Goal: Task Accomplishment & Management: Use online tool/utility

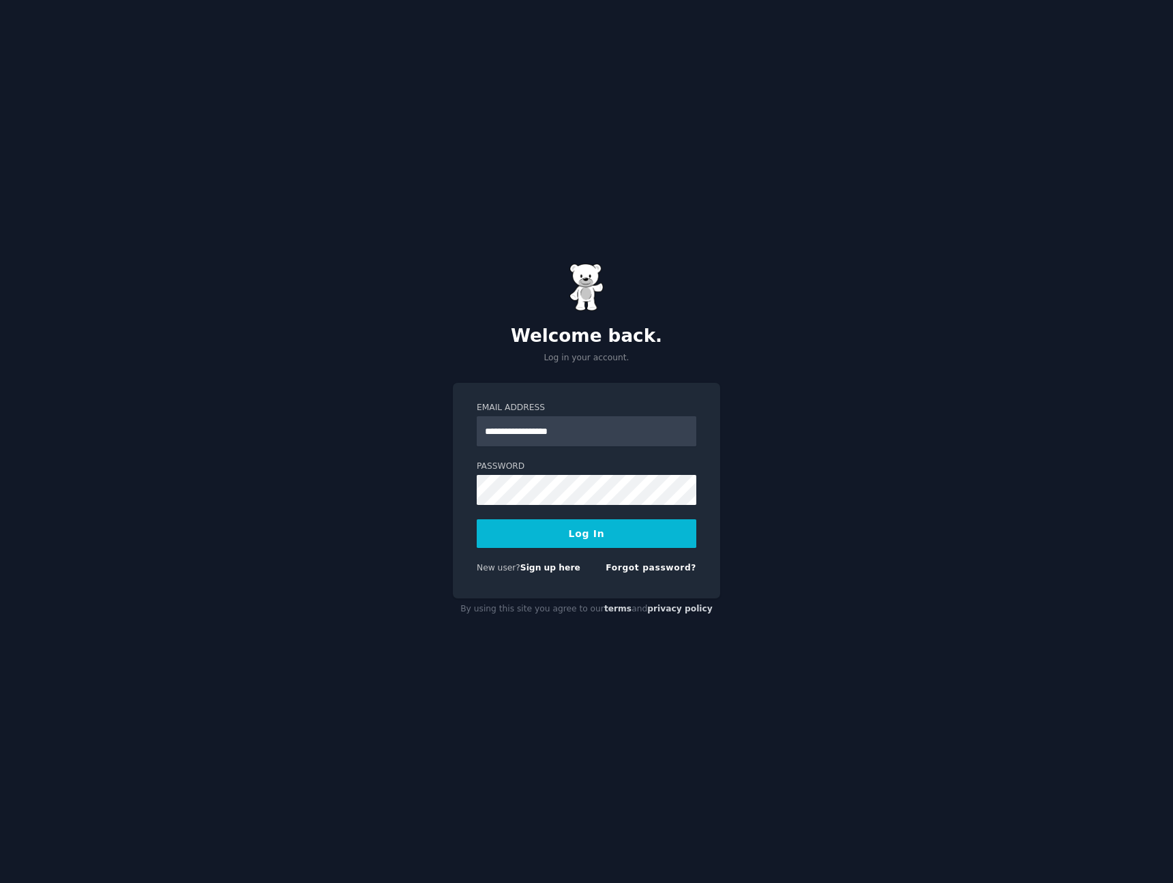
type input "**********"
click at [477, 519] on button "Log In" at bounding box center [587, 533] width 220 height 29
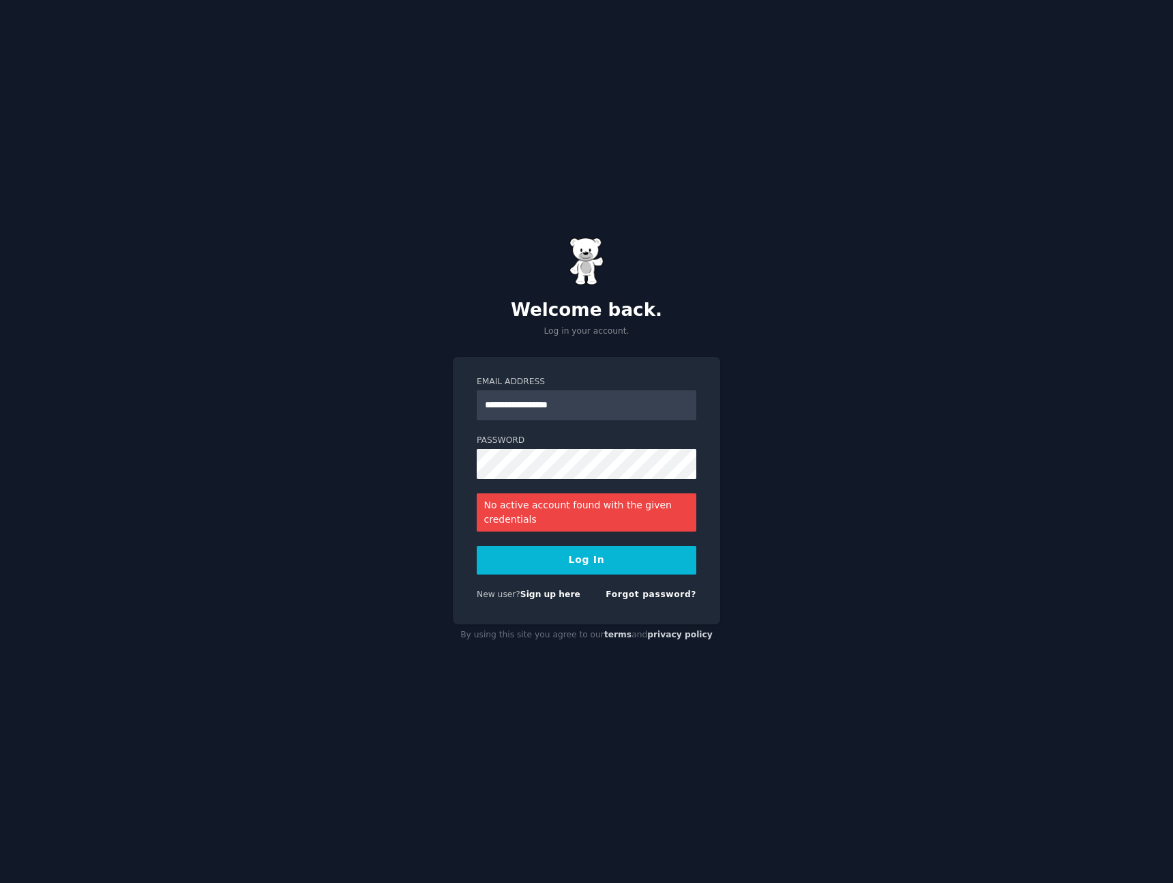
click at [368, 482] on div "**********" at bounding box center [586, 441] width 1173 height 883
click at [455, 460] on div "**********" at bounding box center [586, 491] width 267 height 268
click at [642, 602] on div "Forgot password?" at bounding box center [651, 597] width 91 height 17
click at [642, 597] on link "Forgot password?" at bounding box center [651, 594] width 91 height 10
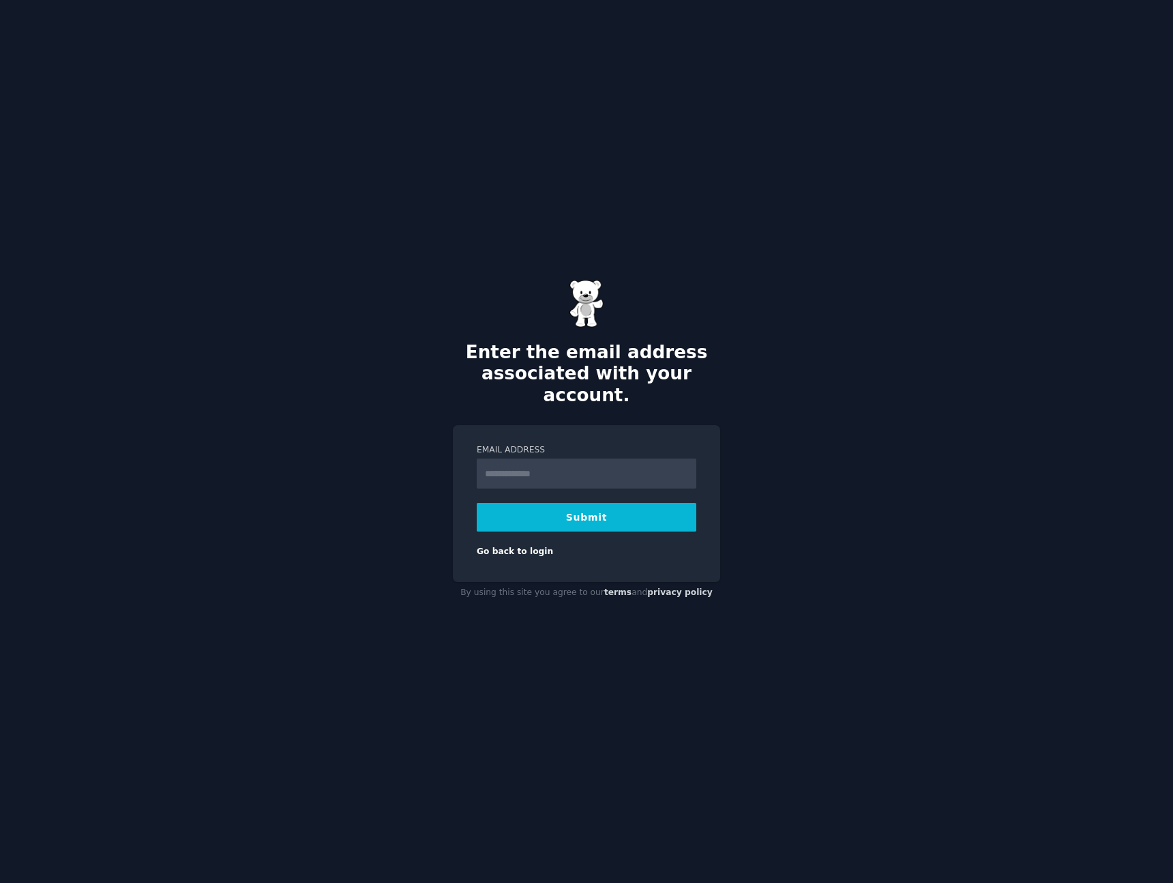
type input "**********"
click at [557, 507] on button "Submit" at bounding box center [587, 517] width 220 height 29
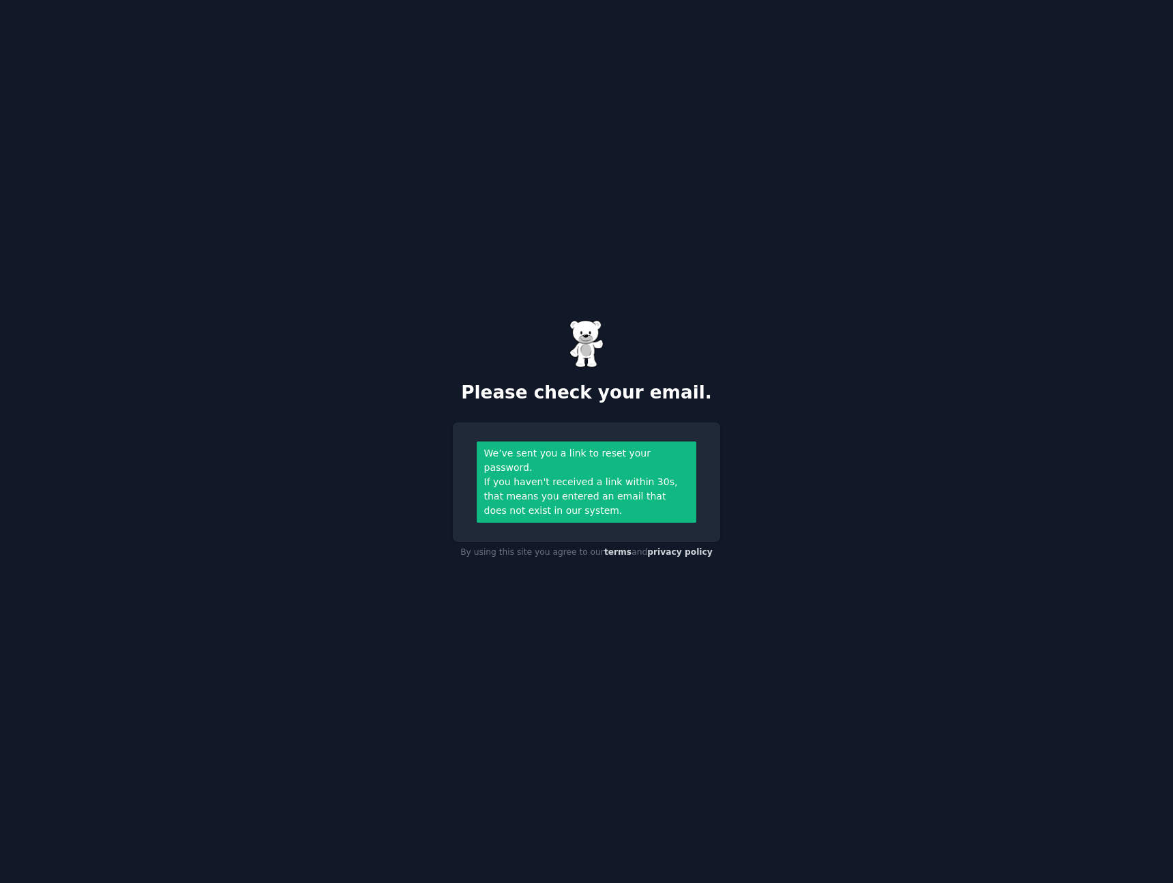
click at [419, 357] on div "Please check your email. We’ve sent you a link to reset your password. If you h…" at bounding box center [586, 441] width 1173 height 883
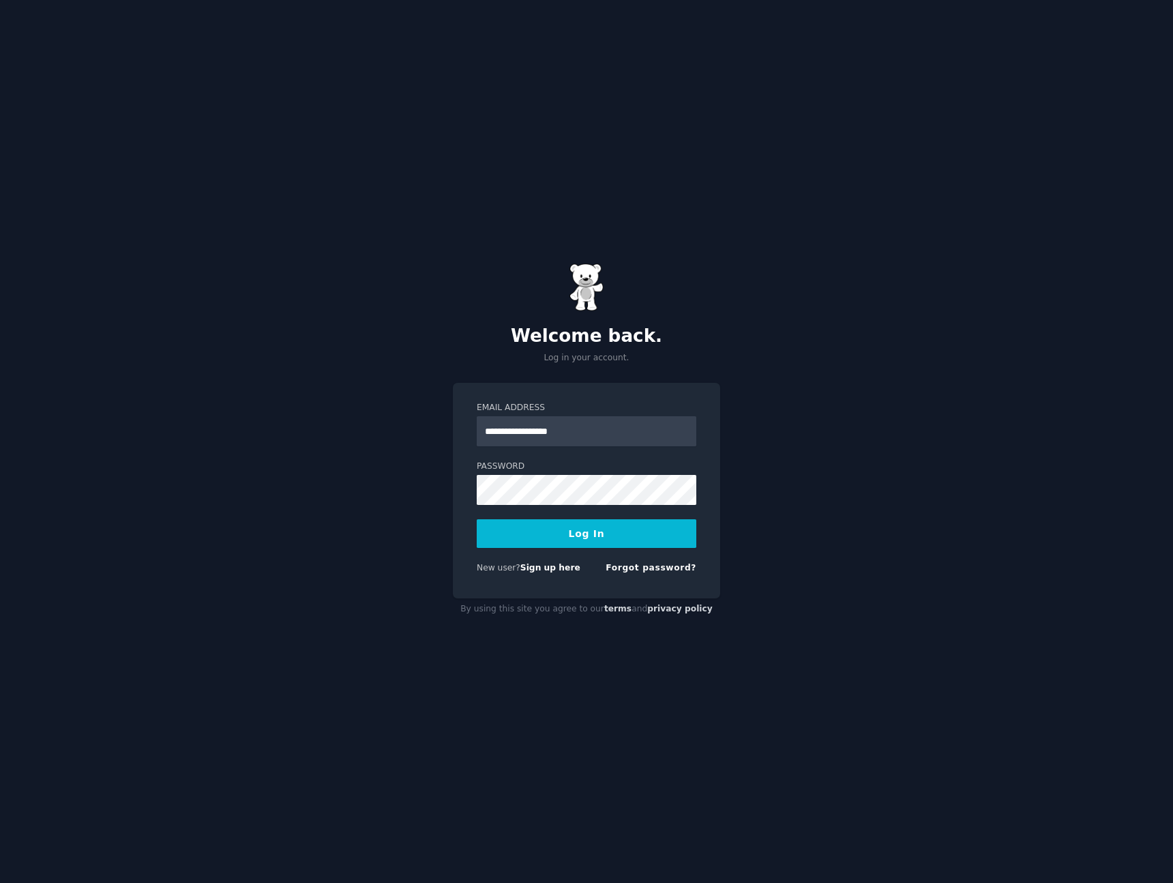
type input "**********"
click at [477, 519] on button "Log In" at bounding box center [587, 533] width 220 height 29
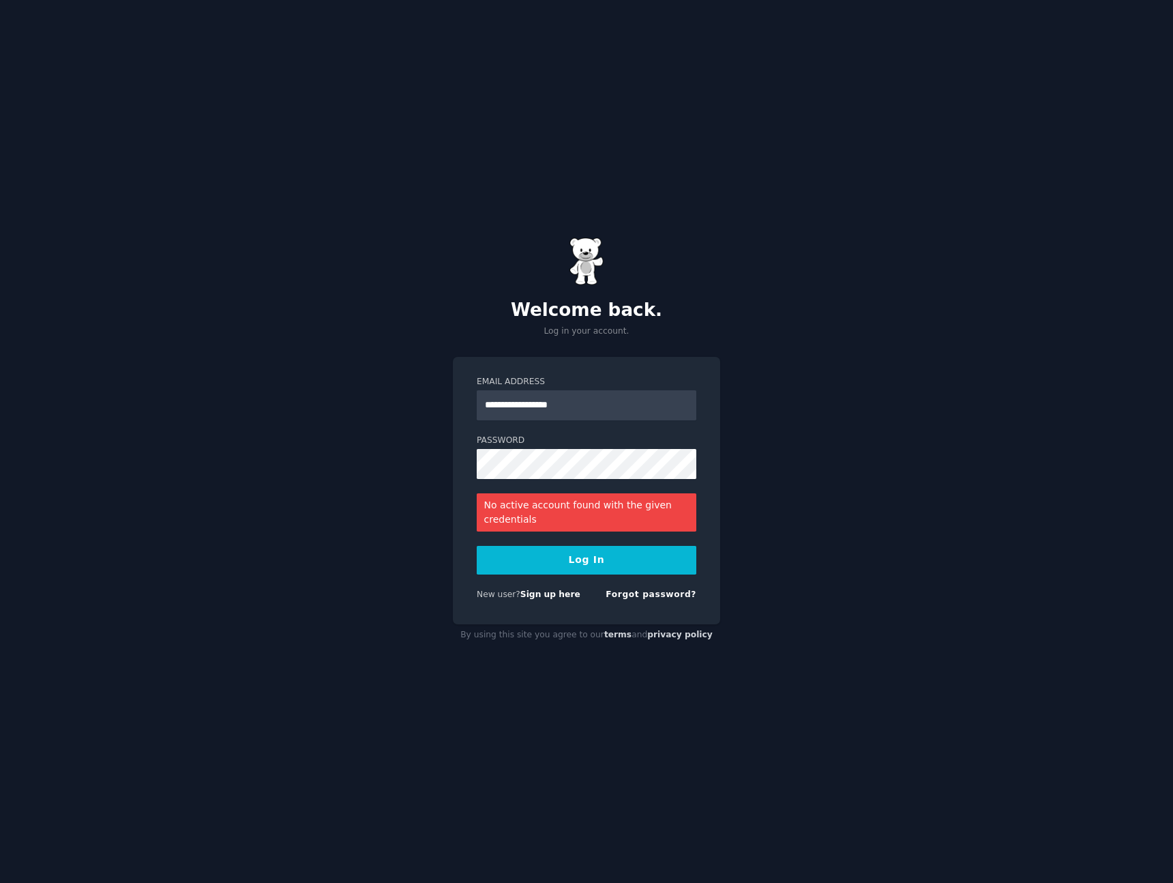
click at [271, 478] on div "**********" at bounding box center [586, 441] width 1173 height 883
click at [547, 555] on button "Log In" at bounding box center [587, 560] width 220 height 29
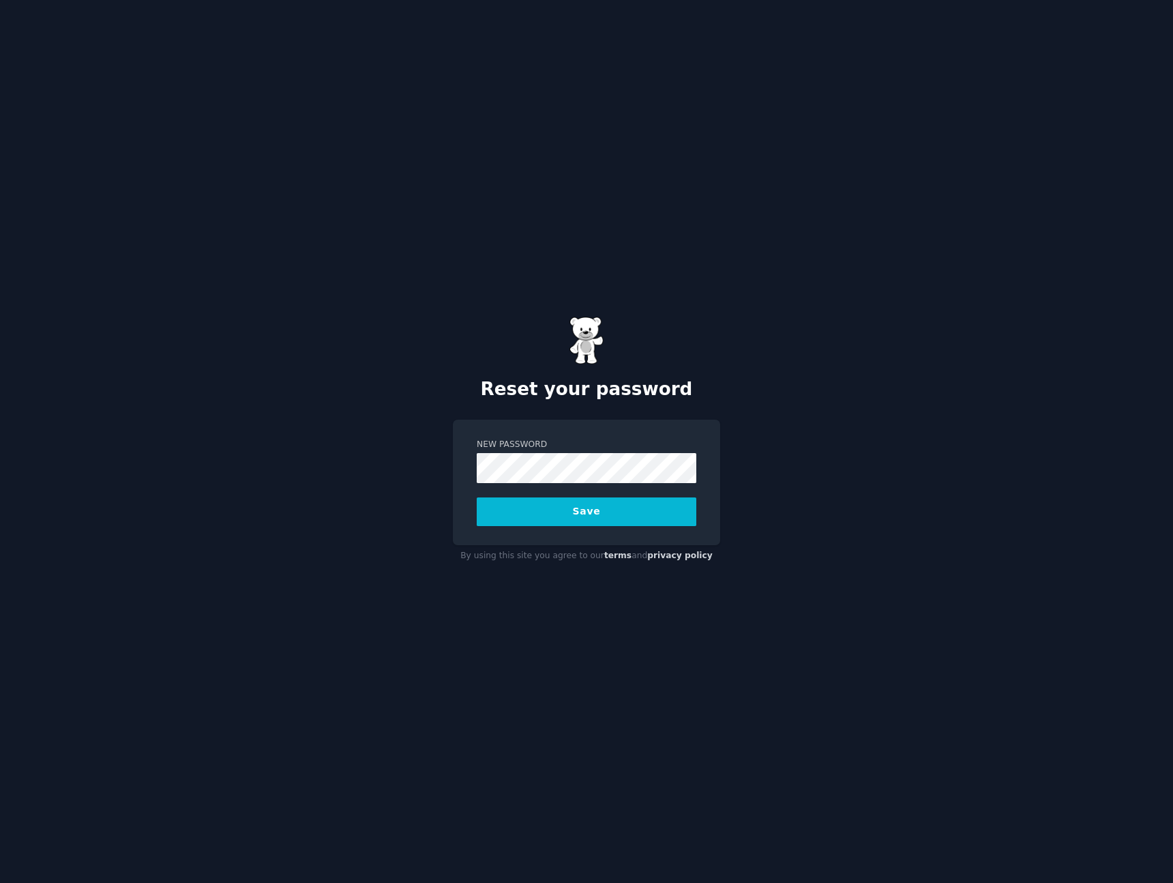
click at [477, 497] on button "Save" at bounding box center [587, 511] width 220 height 29
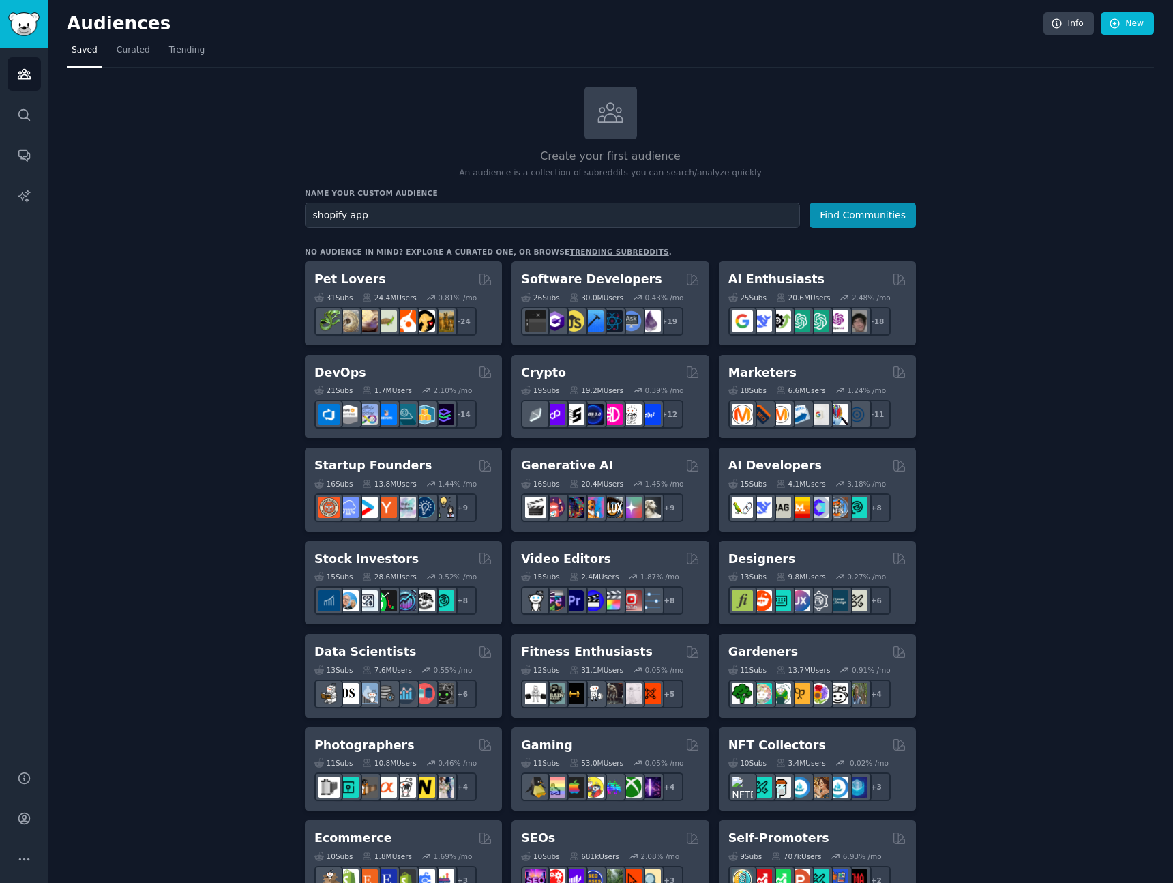
type input "shopify app"
click at [810, 203] on button "Find Communities" at bounding box center [863, 215] width 106 height 25
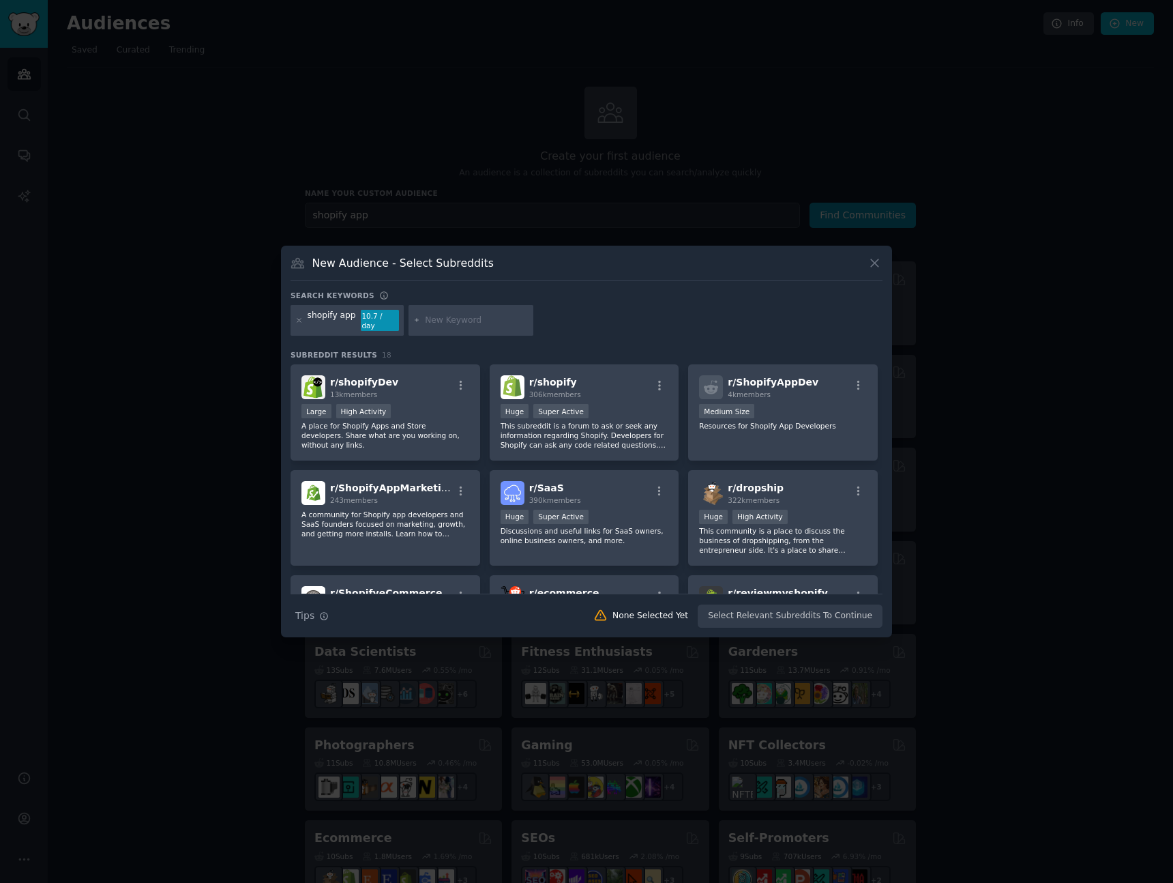
click at [450, 324] on input "text" at bounding box center [477, 320] width 104 height 12
type input "app request"
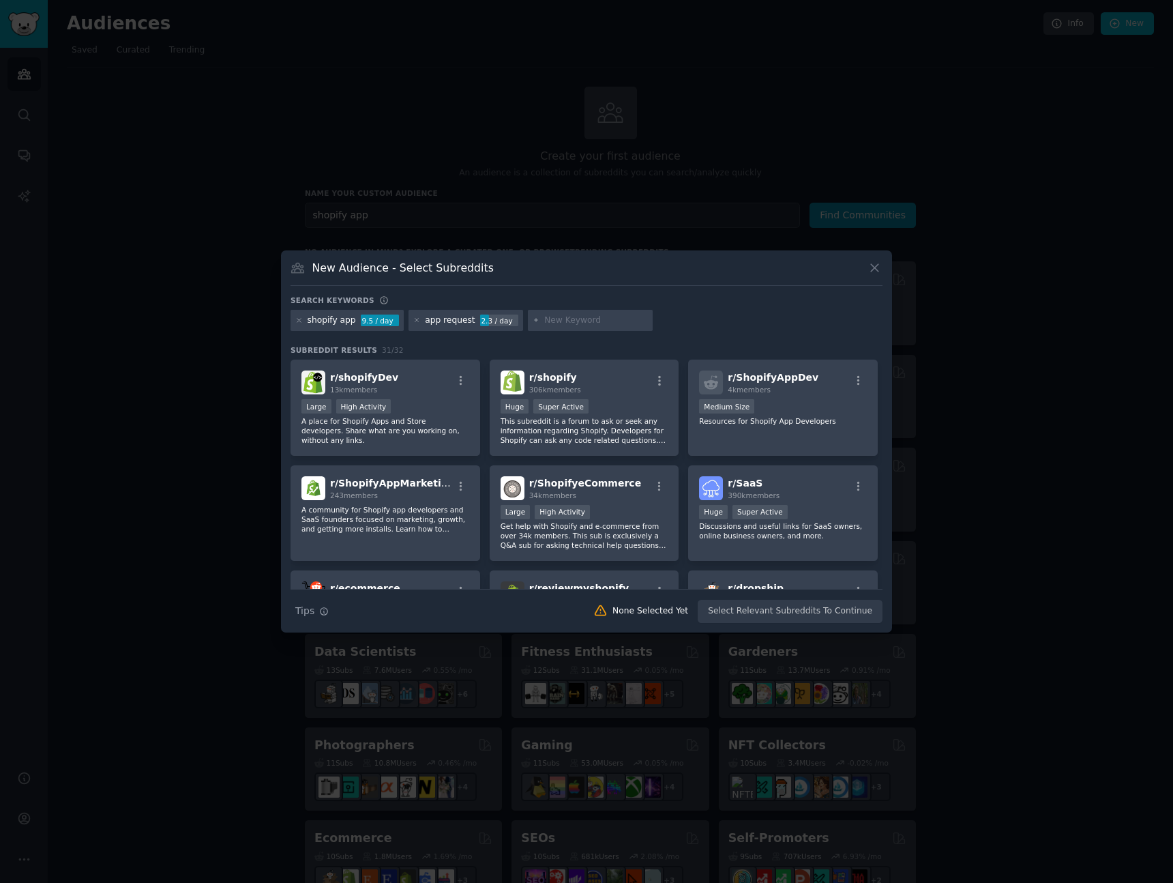
click at [874, 267] on icon at bounding box center [875, 268] width 8 height 8
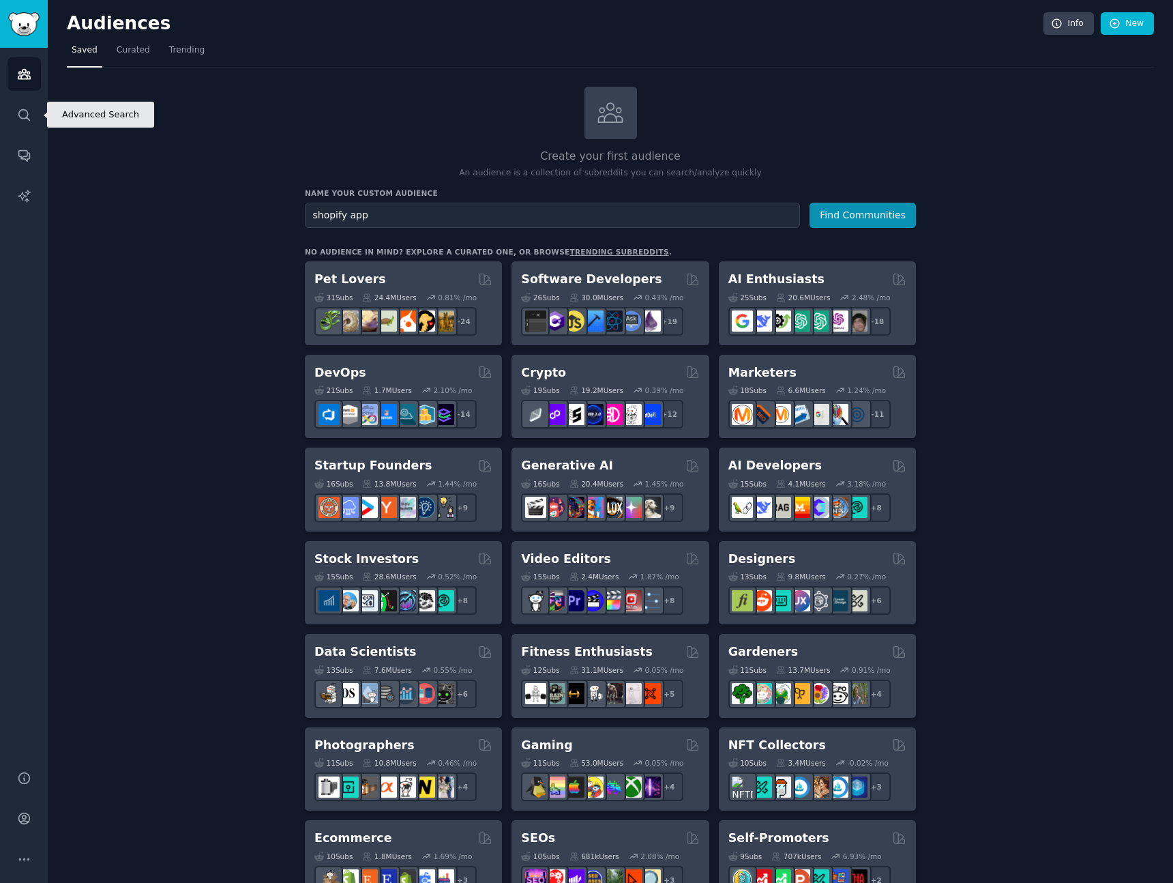
click at [31, 108] on icon "Sidebar" at bounding box center [24, 115] width 14 height 14
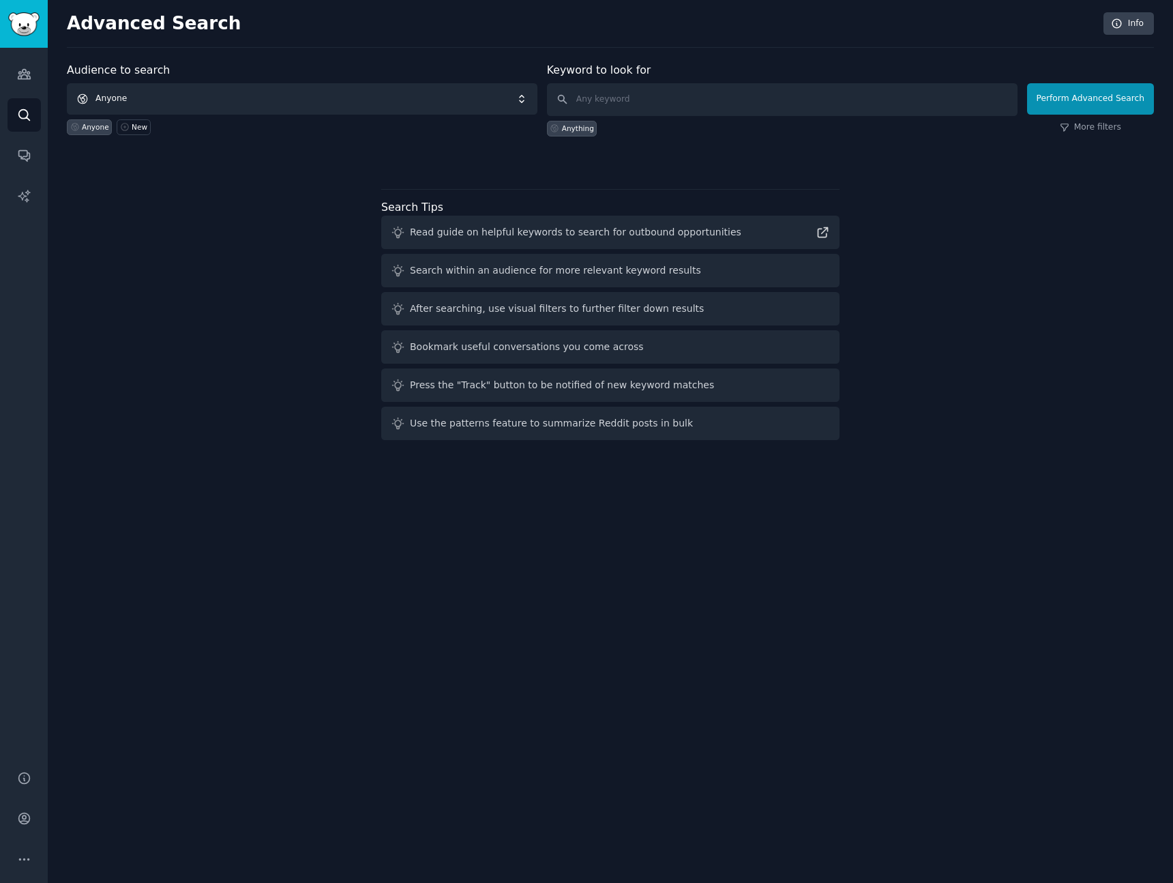
click at [359, 100] on span "Anyone" at bounding box center [302, 98] width 471 height 31
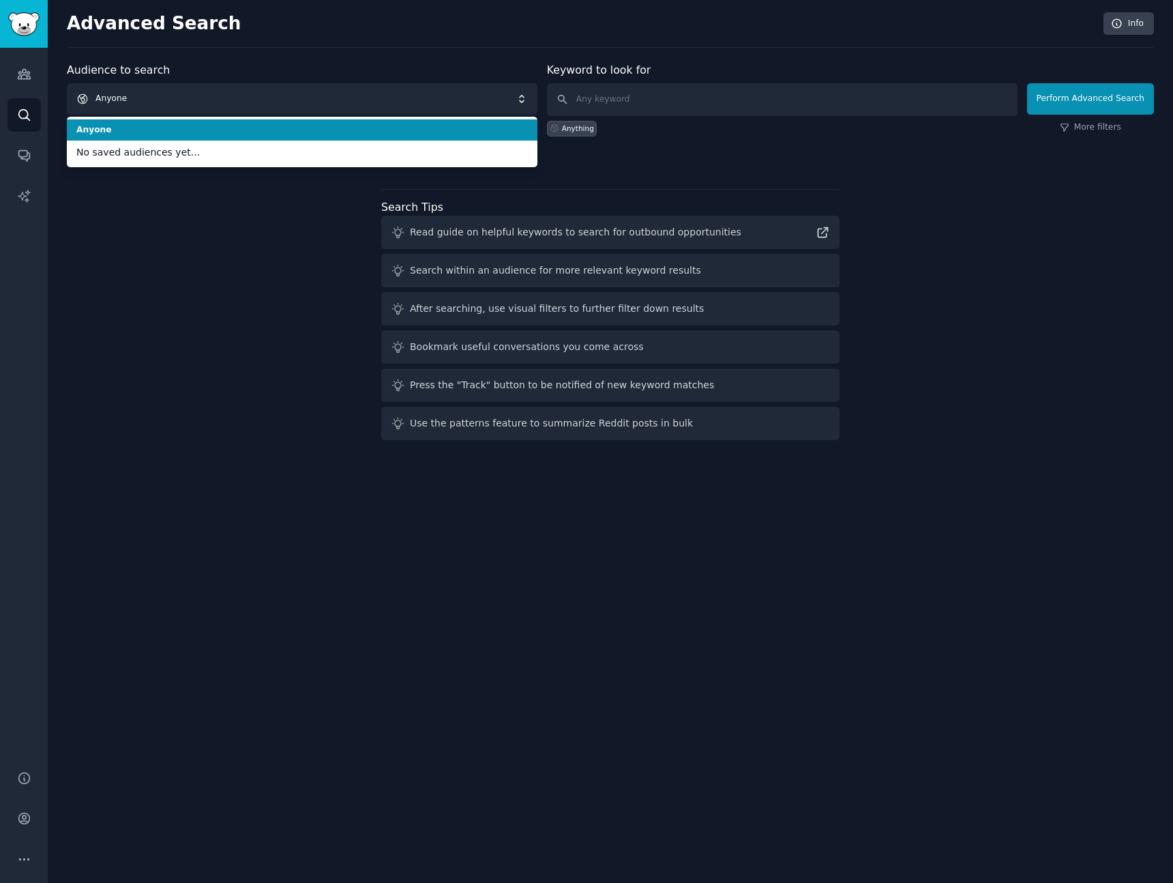
click at [359, 100] on span "Anyone" at bounding box center [302, 98] width 471 height 31
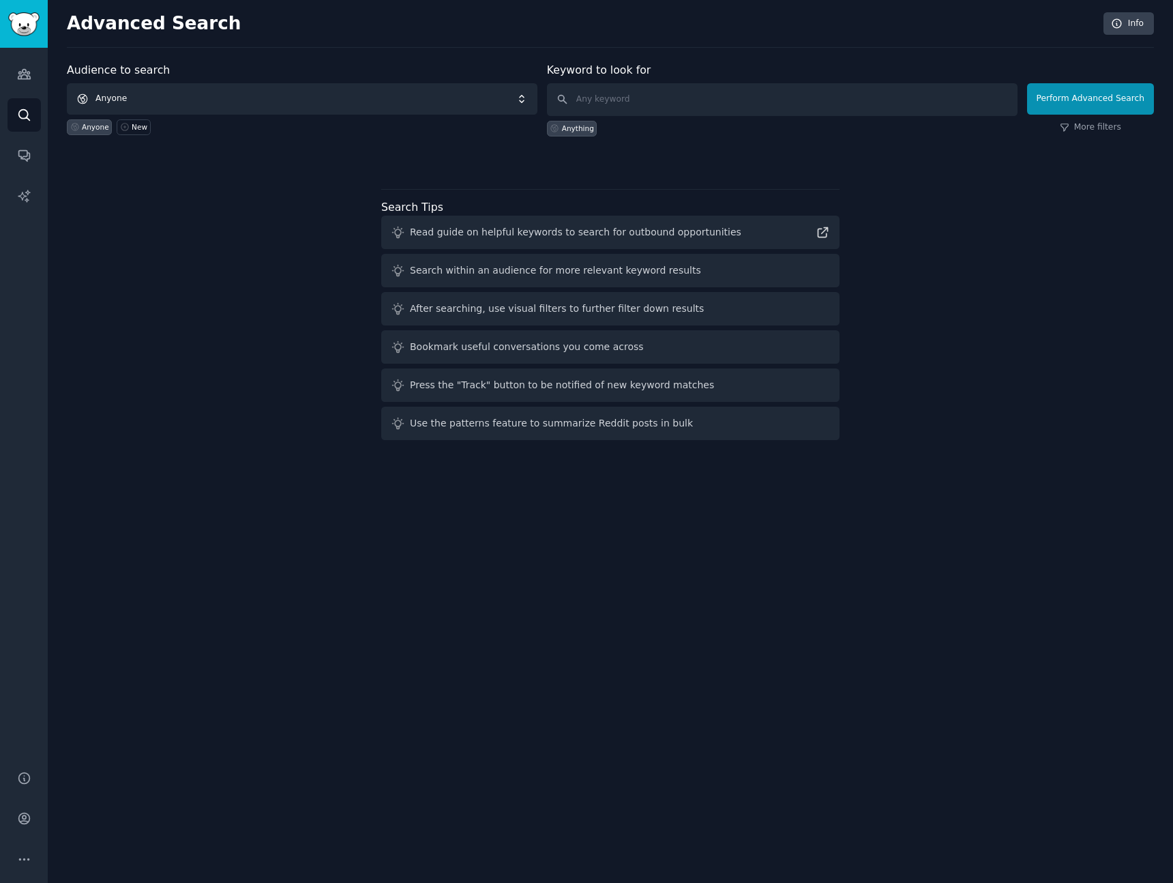
click at [369, 103] on span "Anyone" at bounding box center [302, 98] width 471 height 31
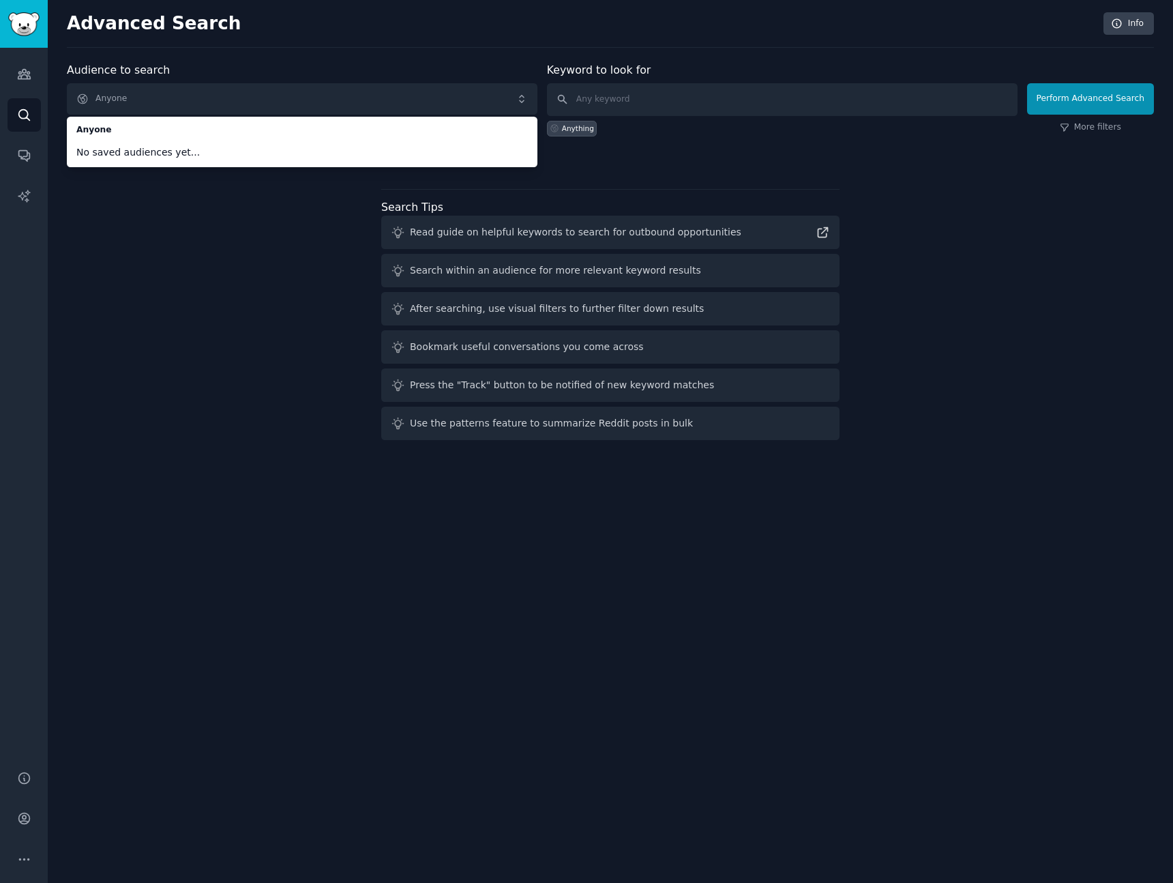
click at [244, 215] on div "Audience to search Anyone Anyone No saved audiences yet... Anyone New Keyword t…" at bounding box center [610, 253] width 1087 height 383
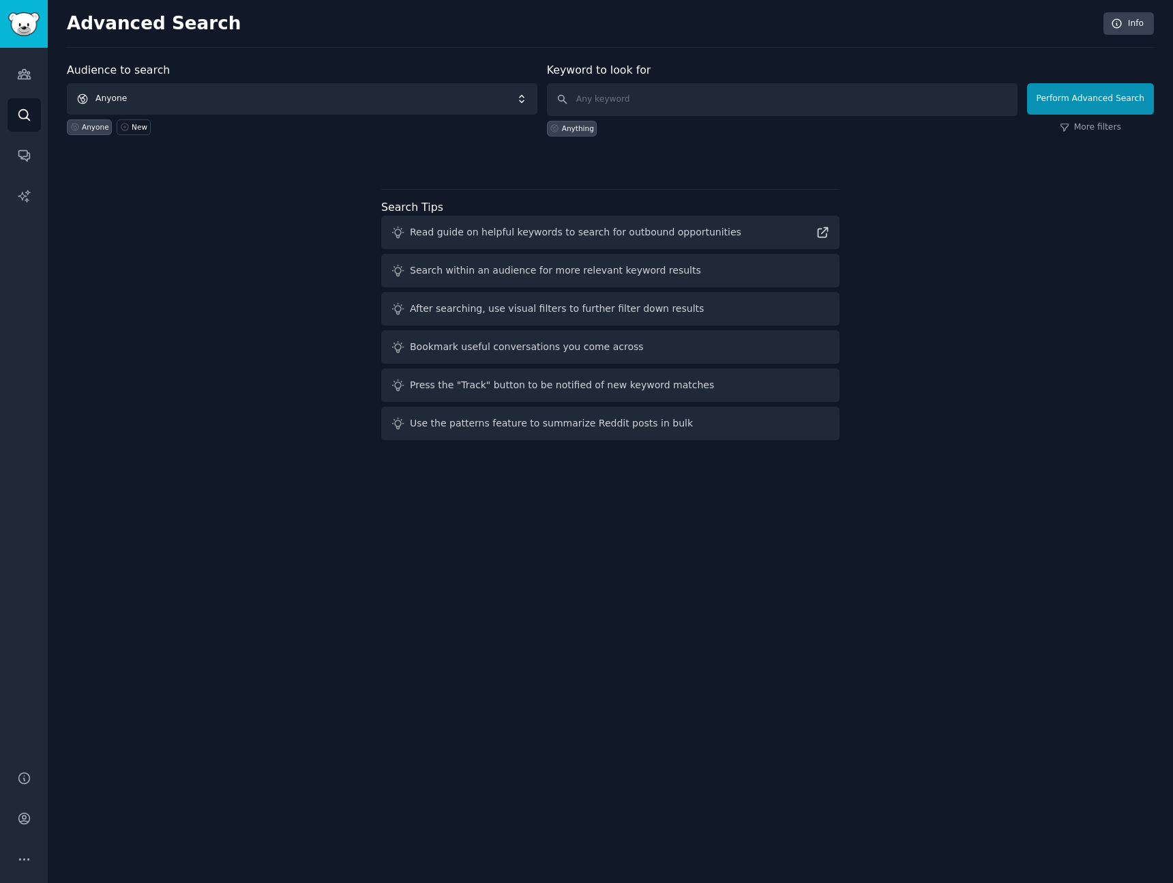
click at [162, 100] on span "Anyone" at bounding box center [302, 98] width 471 height 31
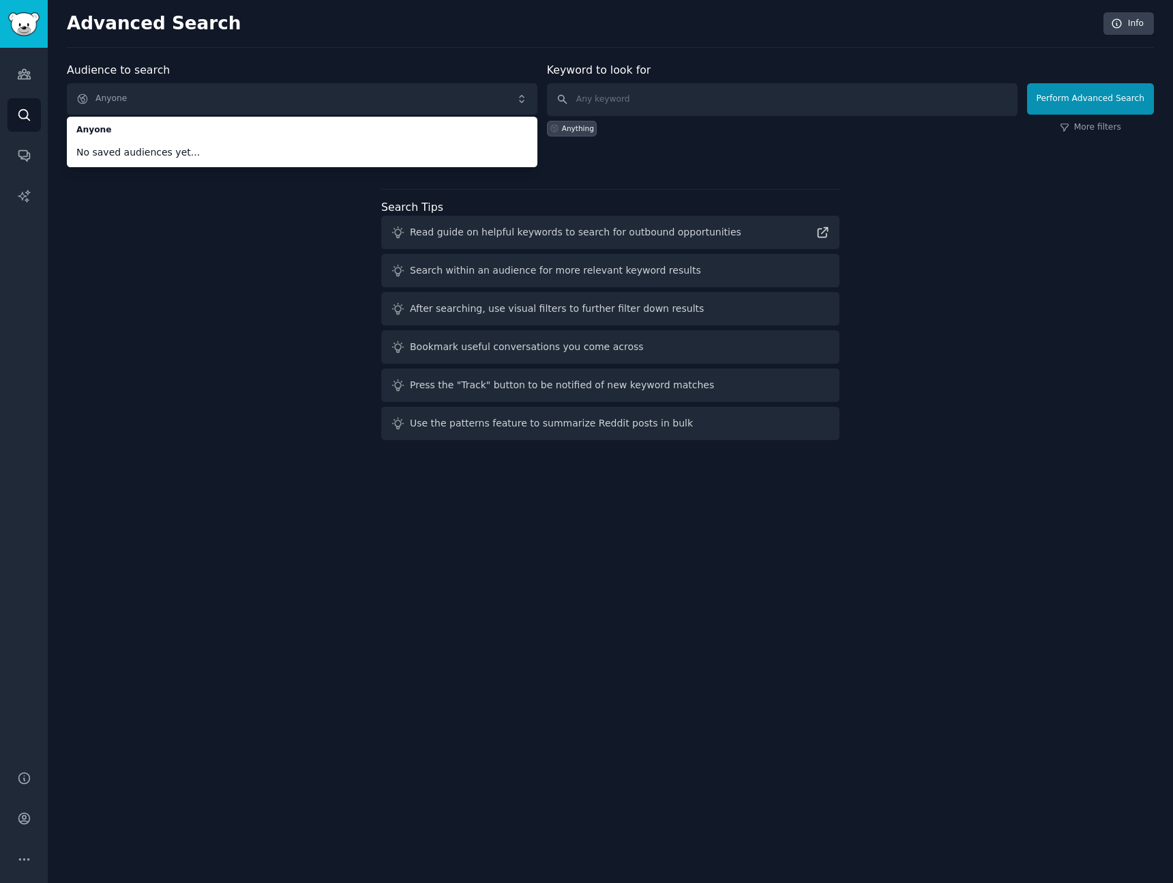
click at [156, 152] on span "No saved audiences yet..." at bounding box center [302, 152] width 452 height 14
click at [168, 247] on div "Audience to search Anyone Anyone No saved audiences yet... Anyone New Keyword t…" at bounding box center [610, 253] width 1087 height 383
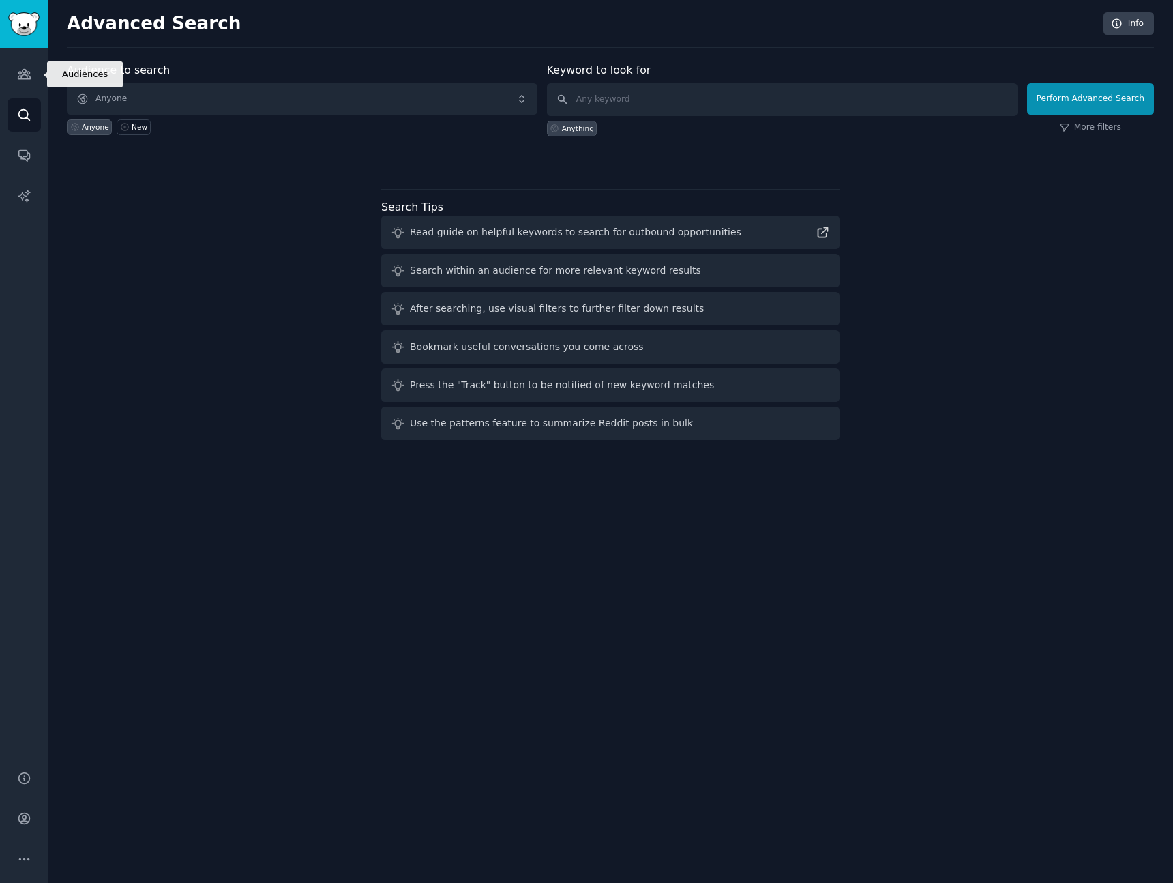
click at [34, 70] on link "Audiences" at bounding box center [24, 73] width 33 height 33
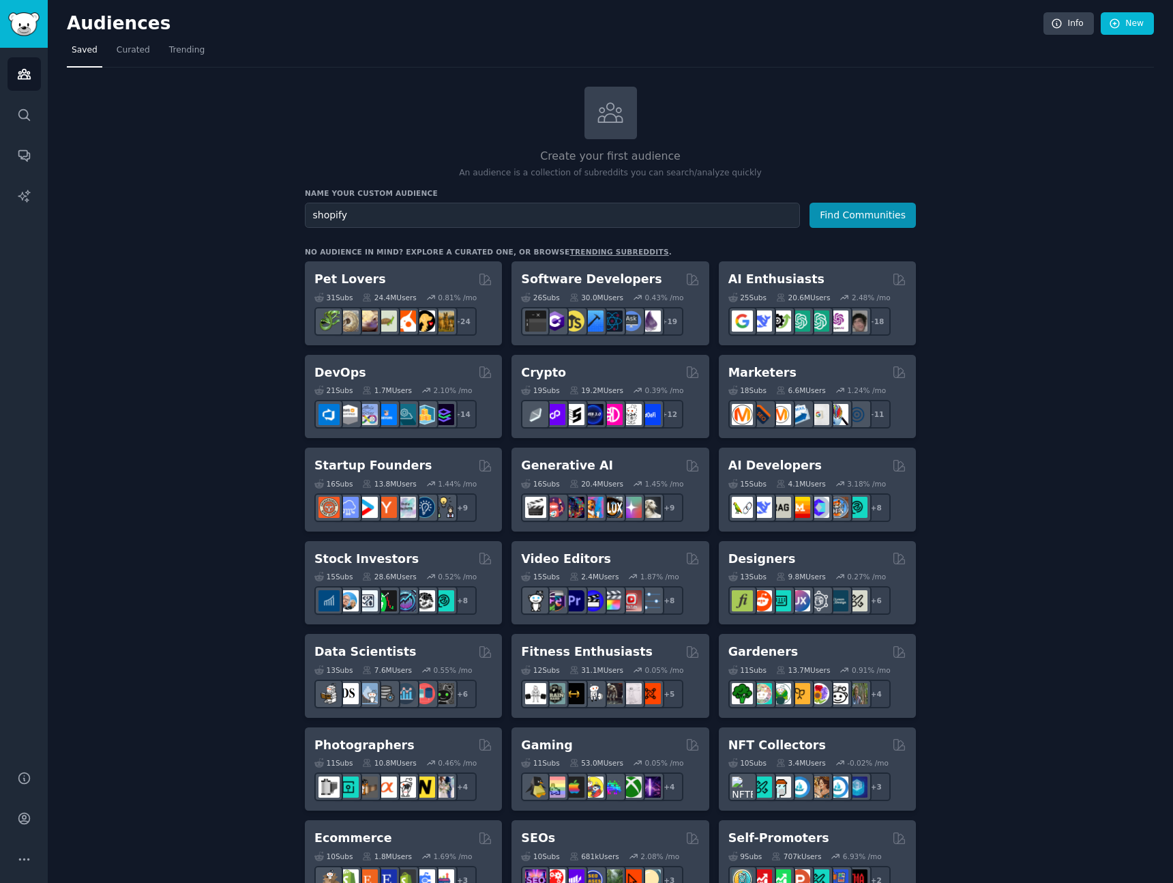
type input "shopify"
click at [810, 203] on button "Find Communities" at bounding box center [863, 215] width 106 height 25
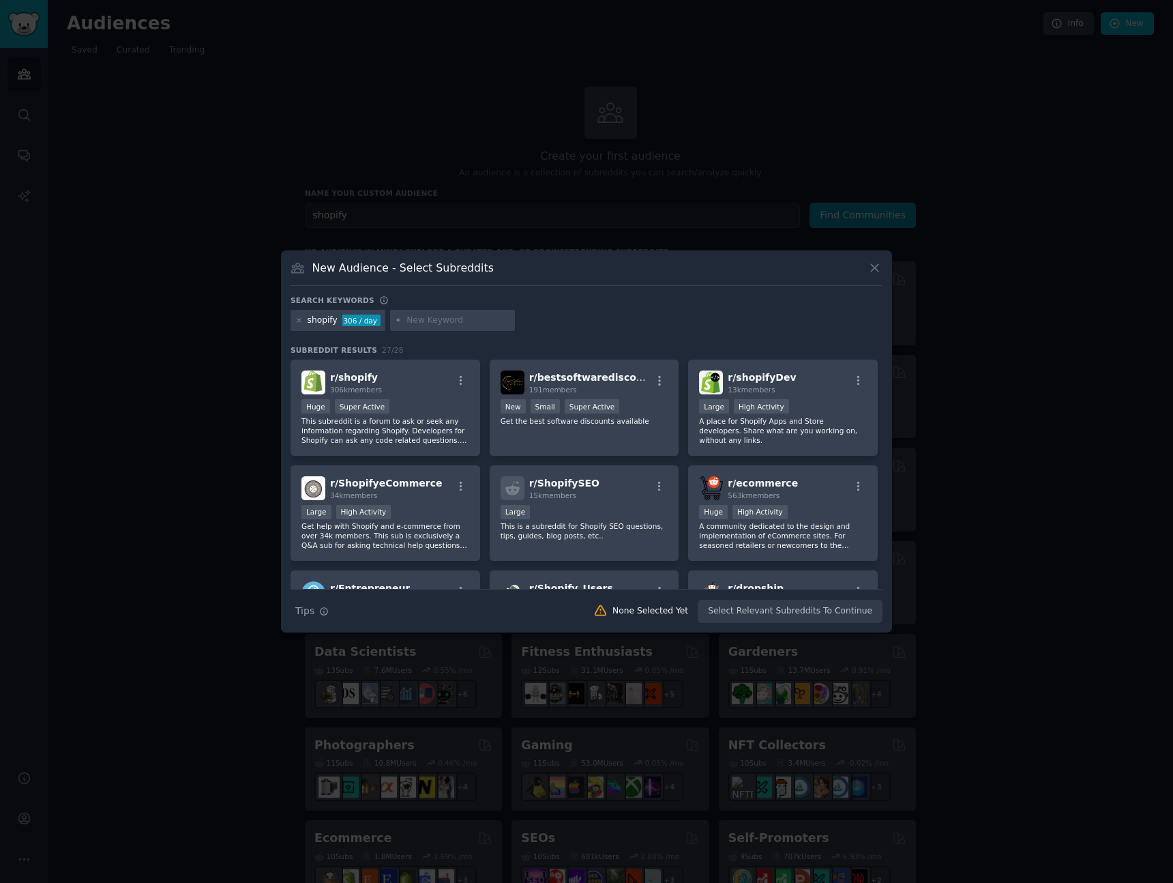
click at [405, 326] on div at bounding box center [453, 321] width 126 height 22
click at [432, 320] on input "text" at bounding box center [459, 320] width 104 height 12
click at [383, 426] on p "This subreddit is a forum to ask or seek any information regarding Shopify. Dev…" at bounding box center [385, 430] width 168 height 29
click at [795, 426] on p "A place for Shopify Apps and Store developers. Share what are you working on, w…" at bounding box center [783, 430] width 168 height 29
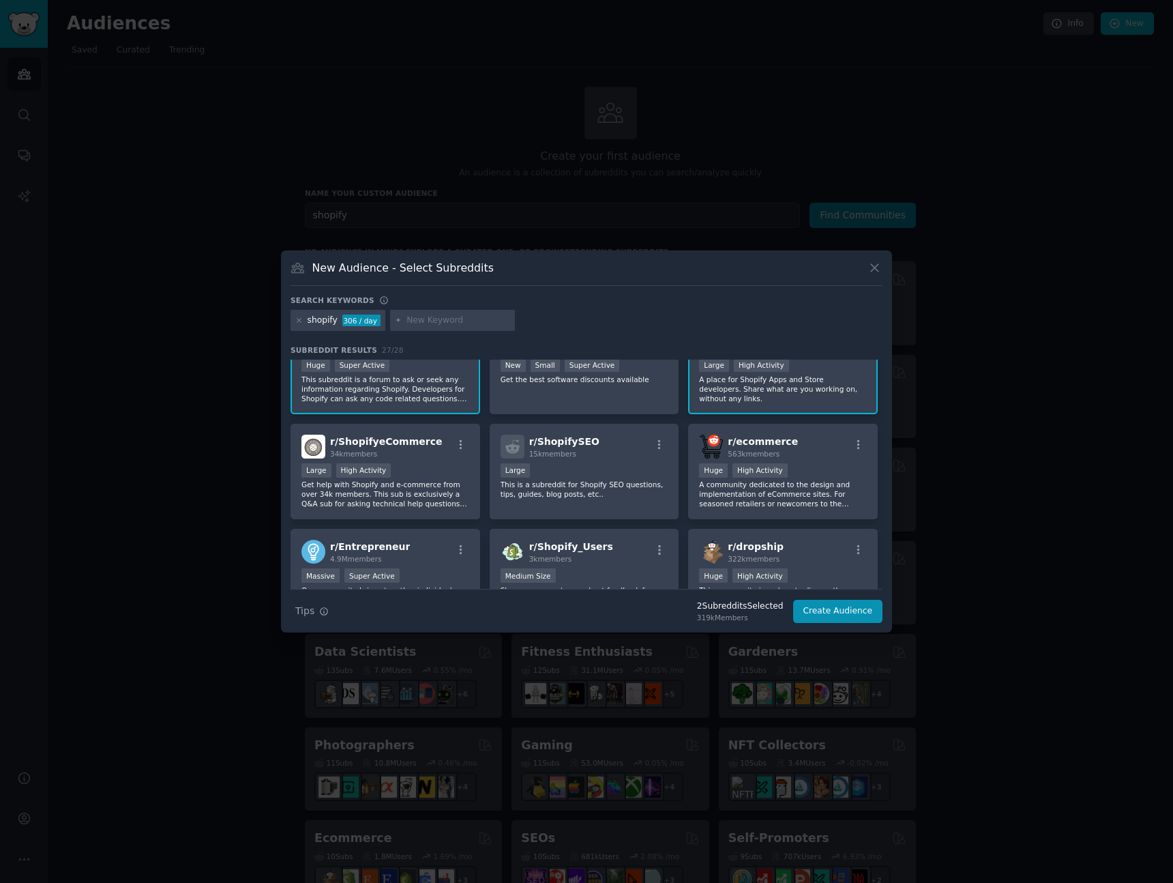
scroll to position [42, 0]
click at [428, 491] on p "Get help with Shopify and e-commerce from over 34k members. This sub is exclusi…" at bounding box center [385, 493] width 168 height 29
click at [760, 502] on p "A community dedicated to the design and implementation of eCommerce sites. For …" at bounding box center [783, 493] width 168 height 29
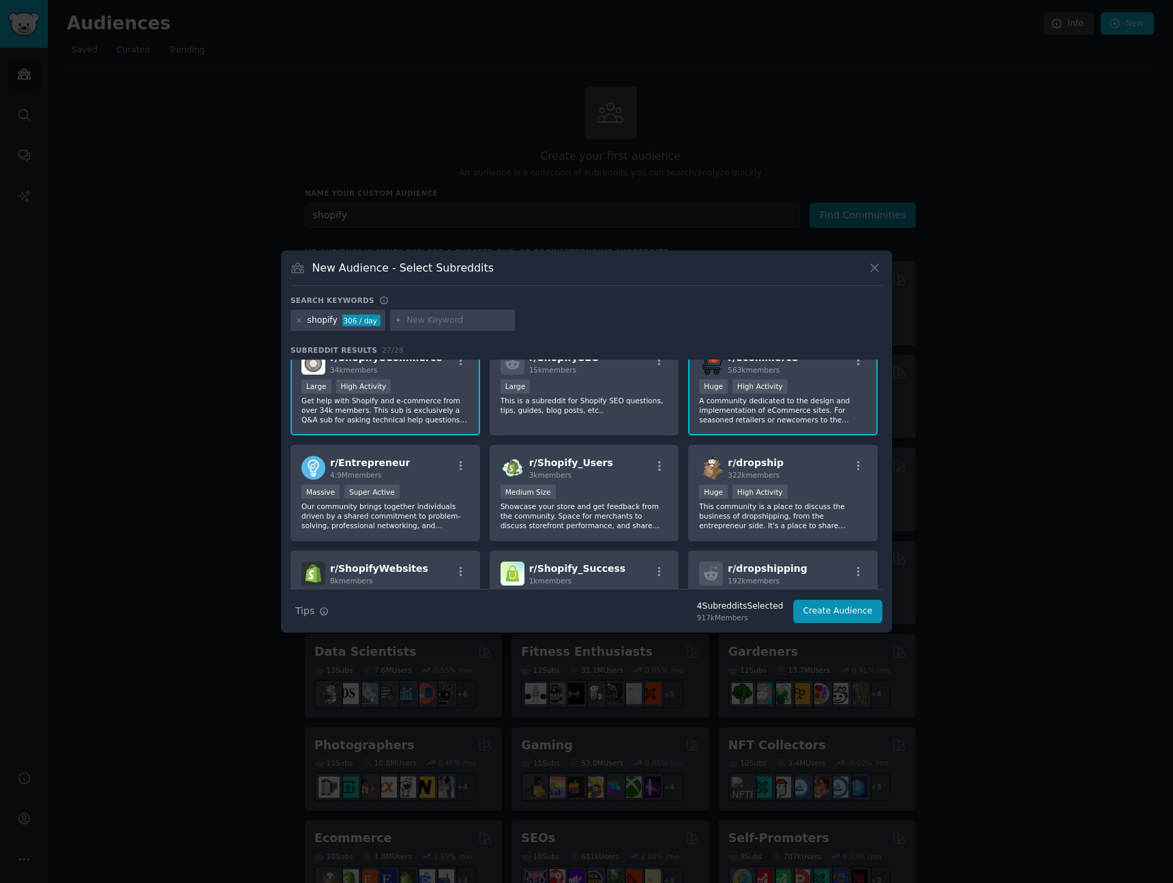
scroll to position [134, 0]
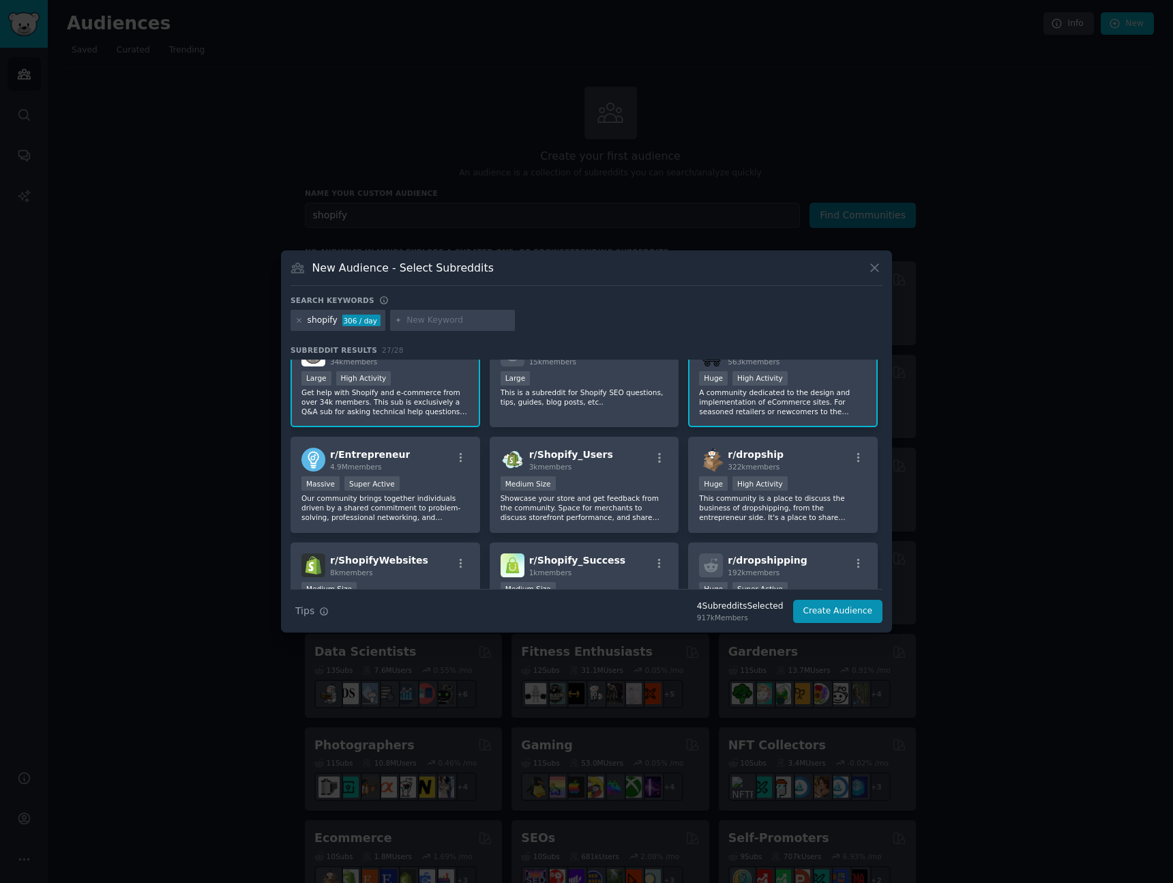
click at [770, 505] on p "This community is a place to discuss the business of dropshipping, from the ent…" at bounding box center [783, 507] width 168 height 29
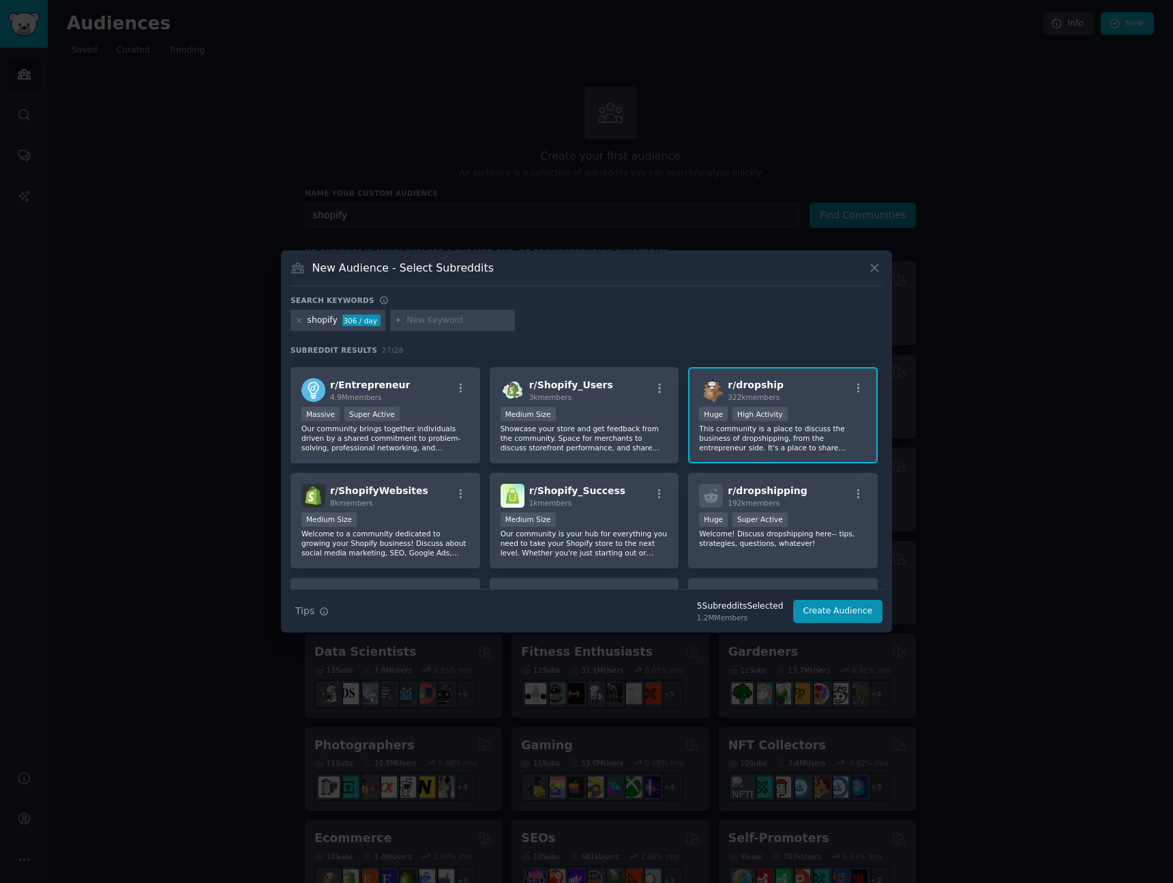
scroll to position [213, 0]
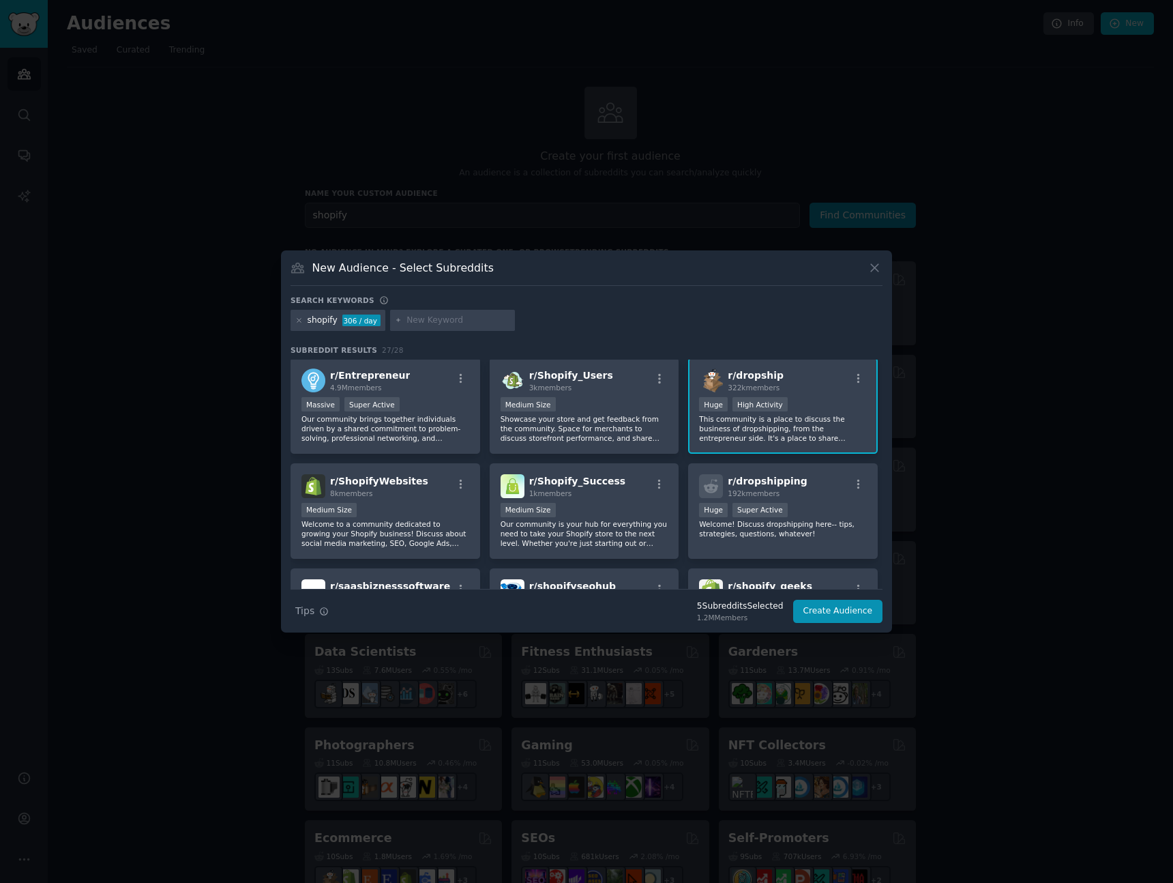
click at [537, 531] on p "Our community is your hub for everything you need to take your Shopify store to…" at bounding box center [585, 533] width 168 height 29
click at [400, 549] on div "r/ ShopifyWebsites 8k members Medium Size Welcome to a community dedicated to g…" at bounding box center [386, 511] width 190 height 96
click at [336, 322] on div "shopify 306 / day" at bounding box center [338, 321] width 95 height 22
click at [406, 327] on div at bounding box center [453, 321] width 126 height 22
click at [421, 320] on input "text" at bounding box center [459, 320] width 104 height 12
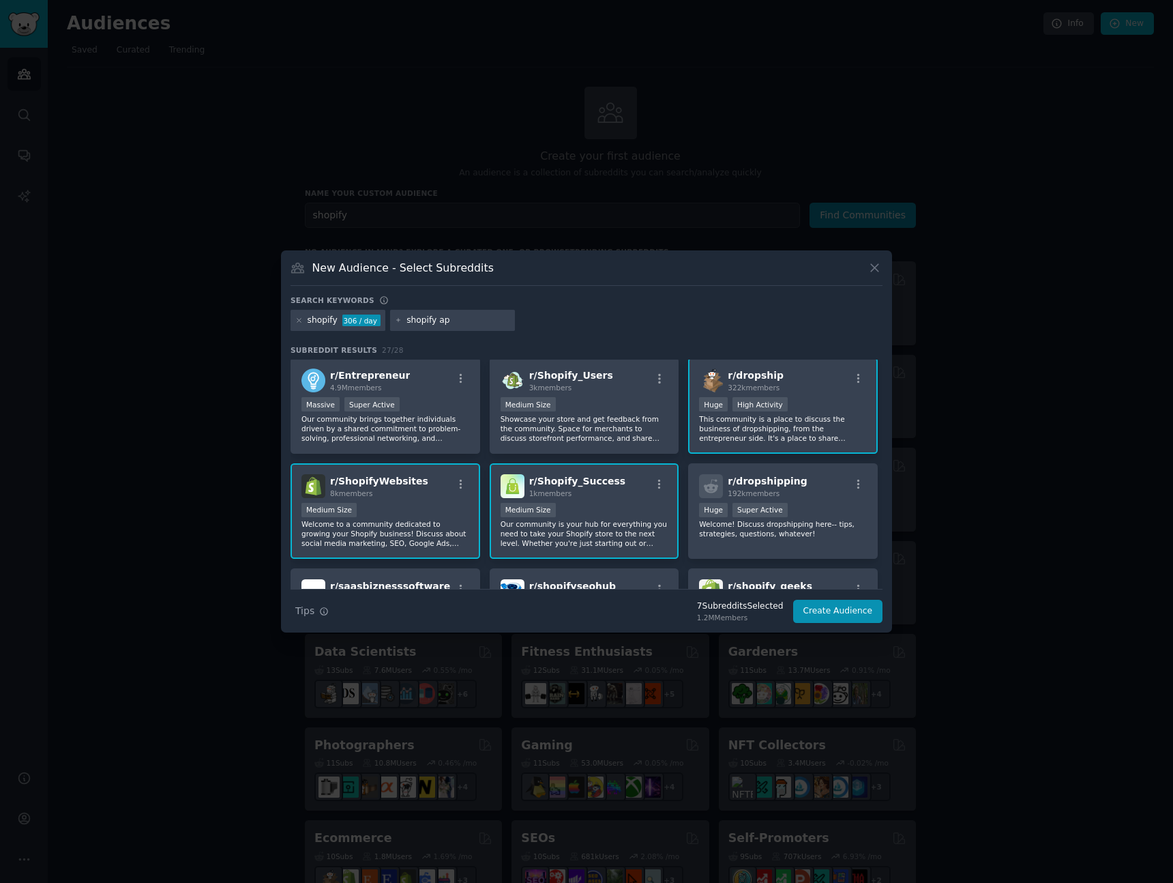
type input "shopify app"
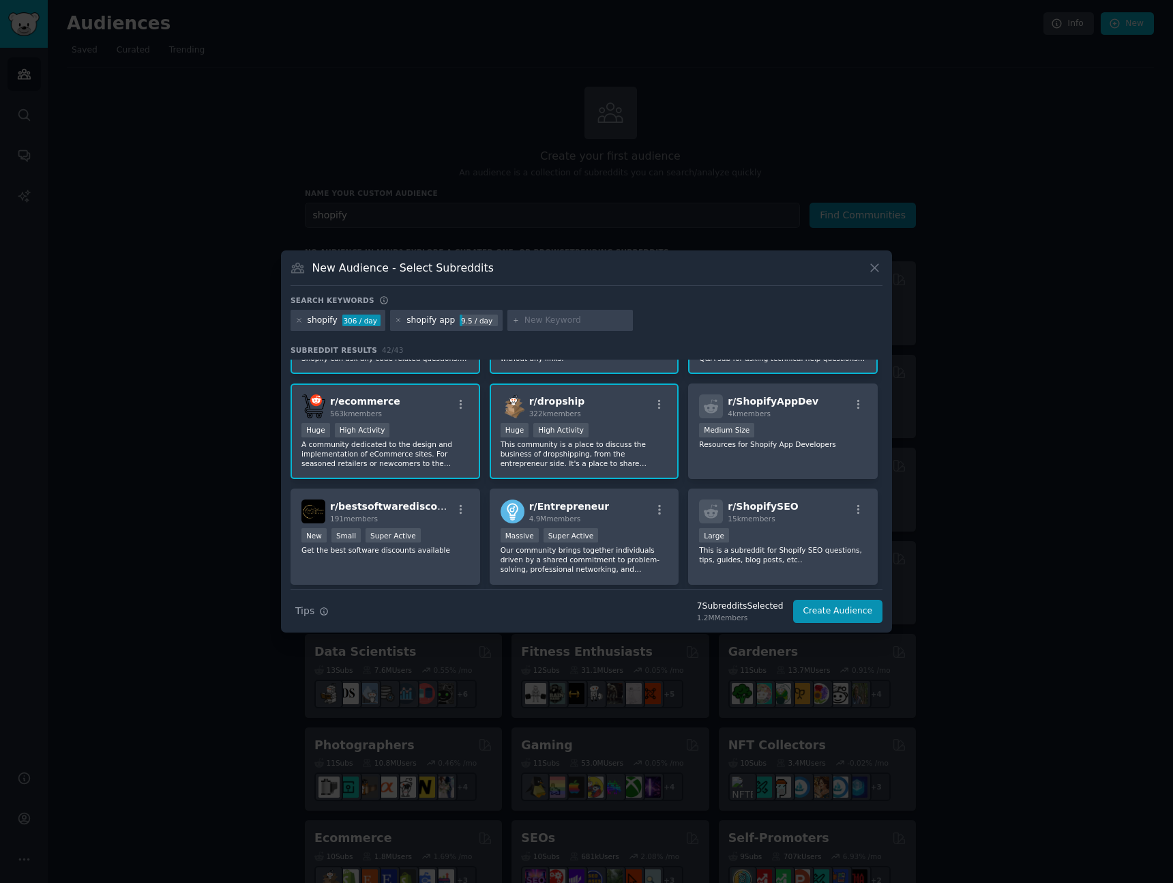
scroll to position [83, 0]
click at [738, 449] on div "r/ ShopifyAppDev 4k members Medium Size Resources for Shopify App Developers" at bounding box center [783, 431] width 190 height 96
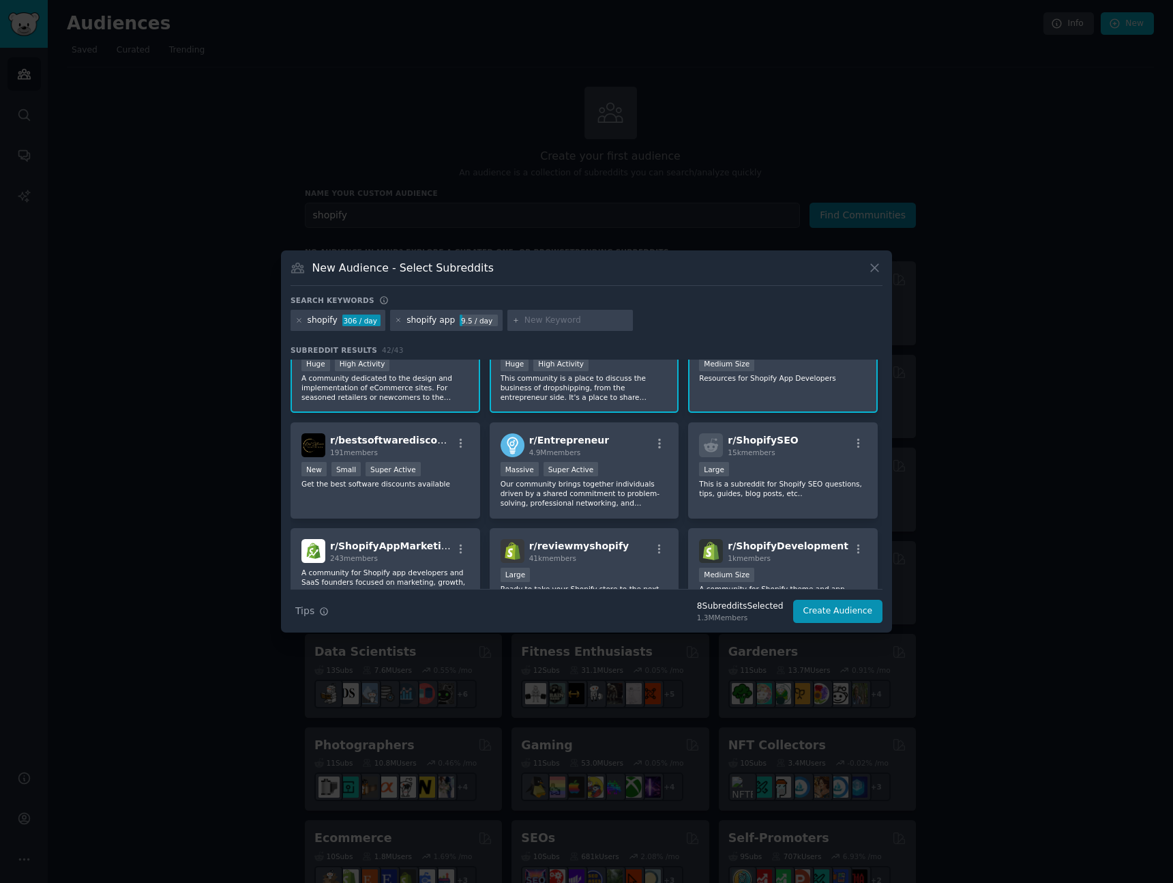
scroll to position [157, 0]
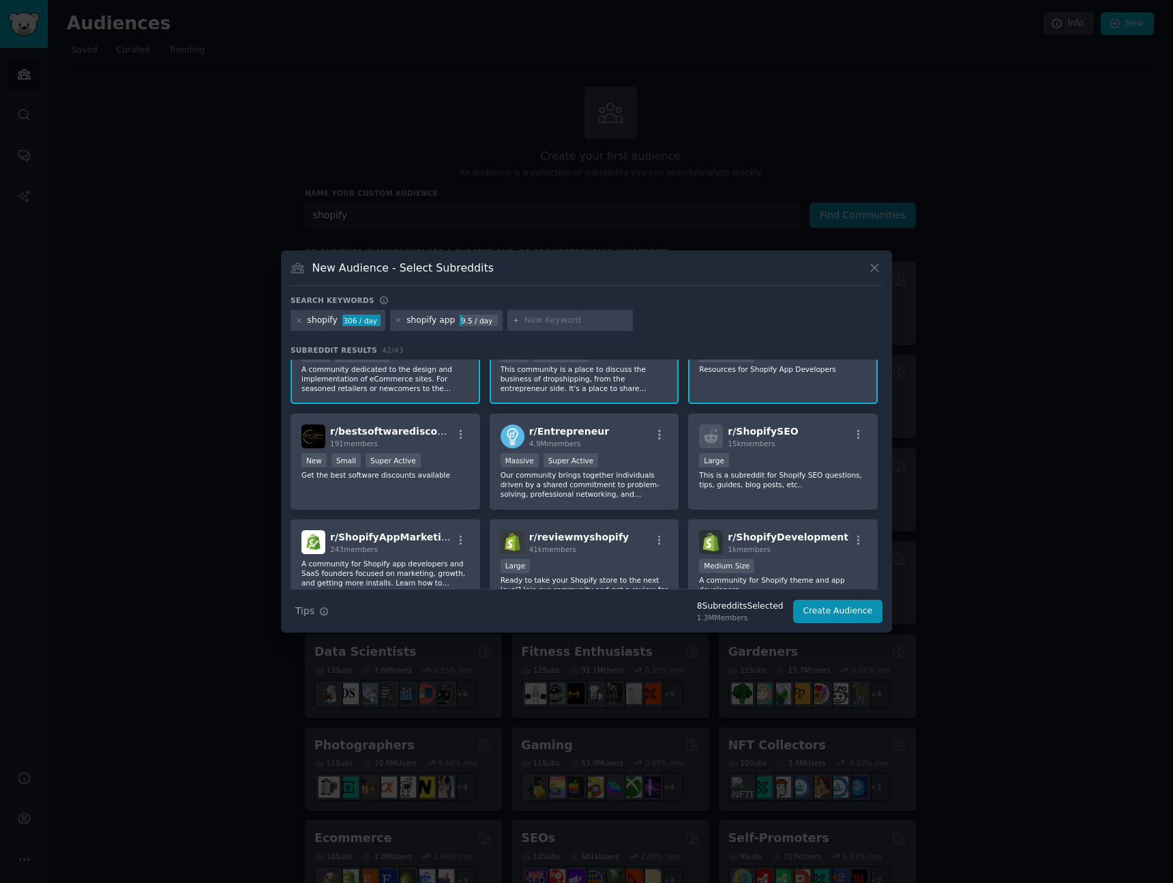
click at [560, 548] on span "41k members" at bounding box center [552, 549] width 47 height 8
click at [769, 564] on div "1000 - 10,000 members Medium Size" at bounding box center [783, 567] width 168 height 17
click at [377, 554] on div "r/ ShopifyAppMarketing 243 members A community for Shopify app developers and S…" at bounding box center [386, 567] width 190 height 96
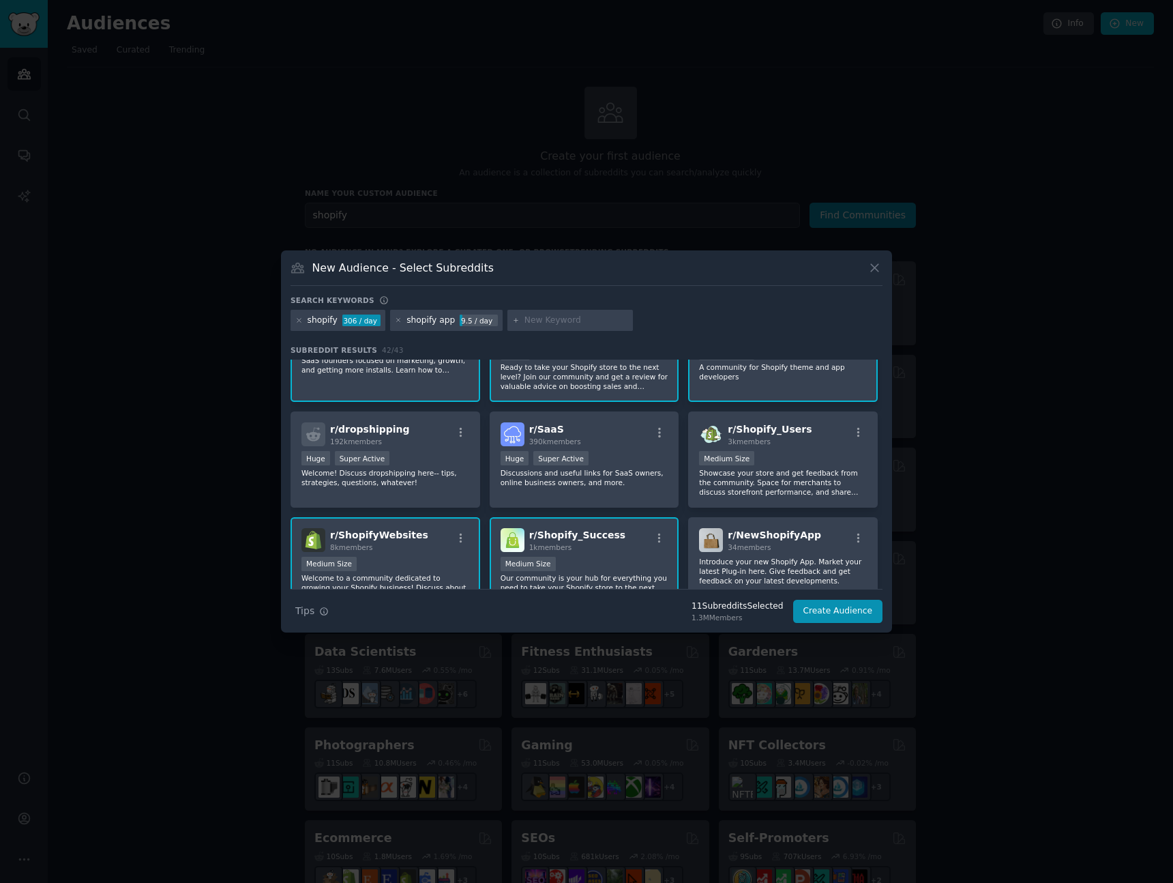
scroll to position [386, 0]
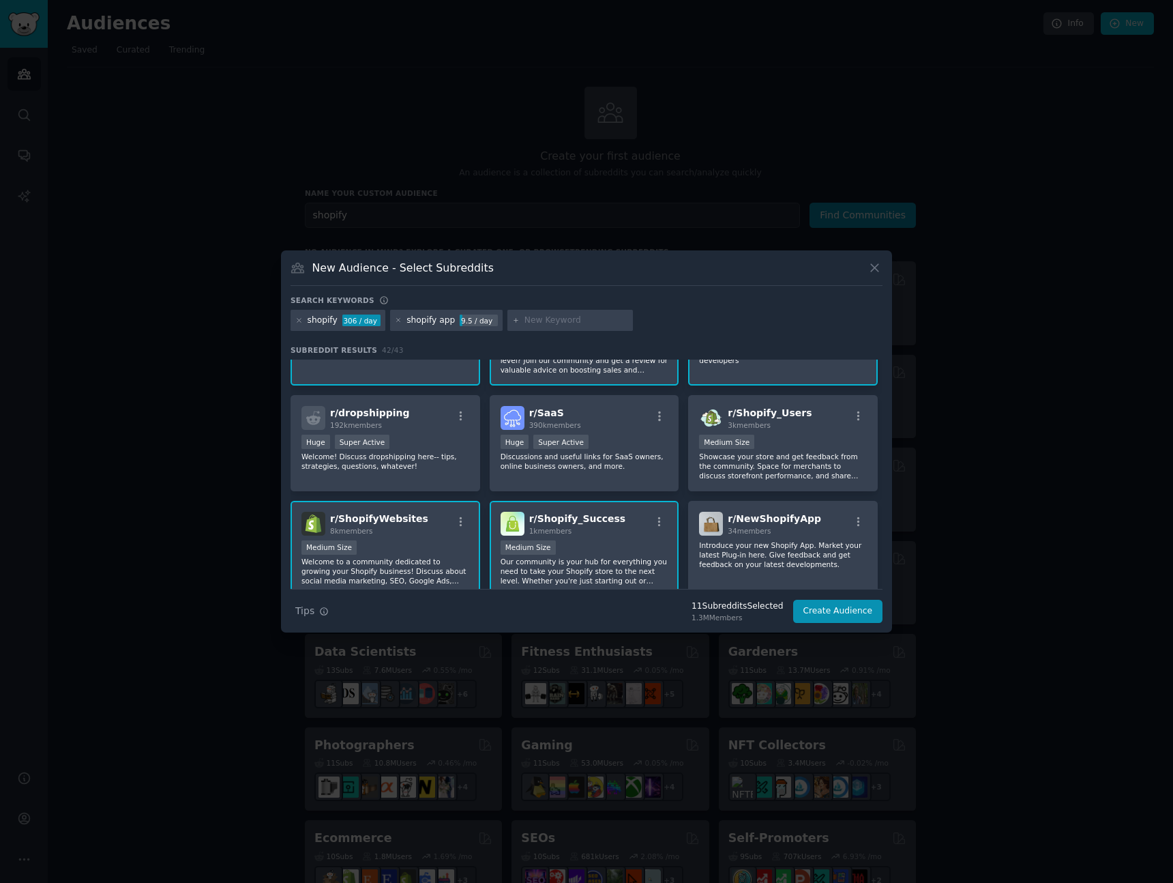
click at [721, 476] on p "Showcase your store and get feedback from the community. Space for merchants to…" at bounding box center [783, 466] width 168 height 29
click at [410, 463] on p "Welcome! Discuss dropshipping here-- tips, strategies, questions, whatever!" at bounding box center [385, 461] width 168 height 19
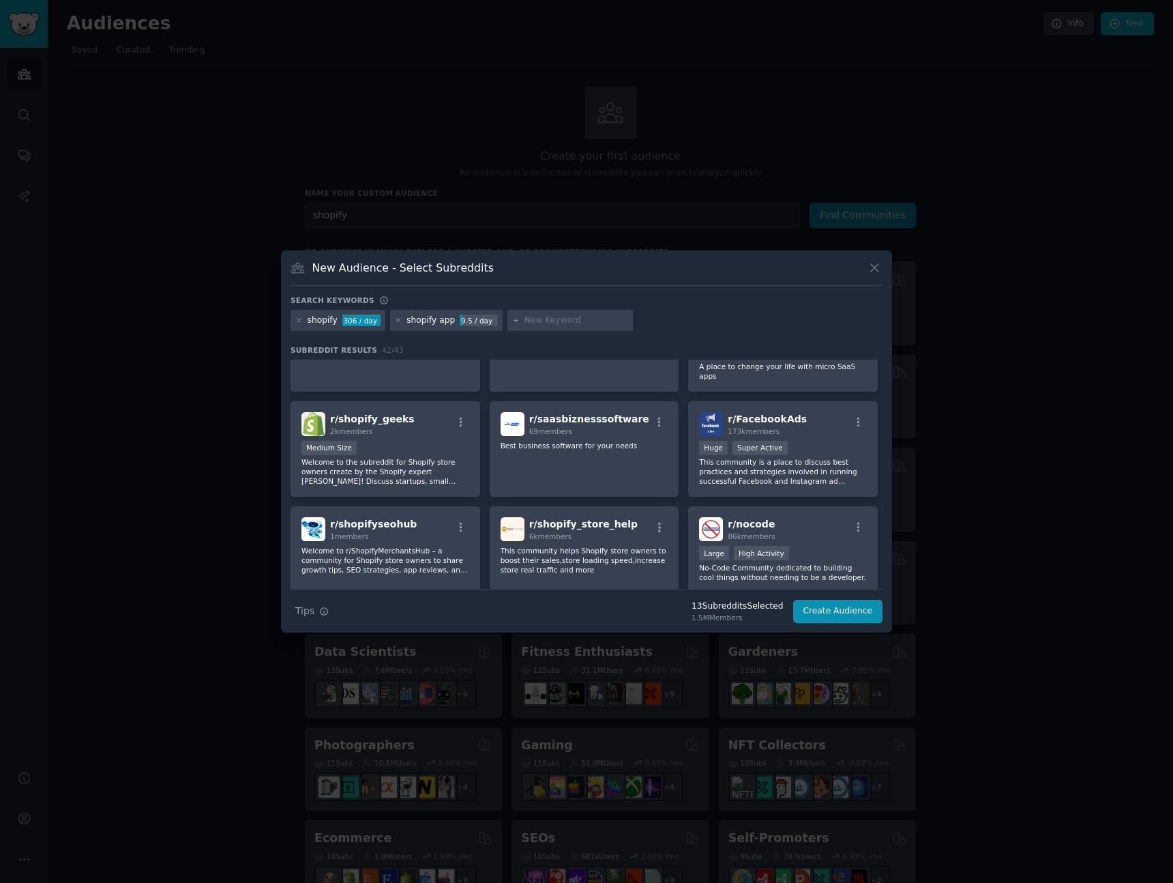
scroll to position [692, 0]
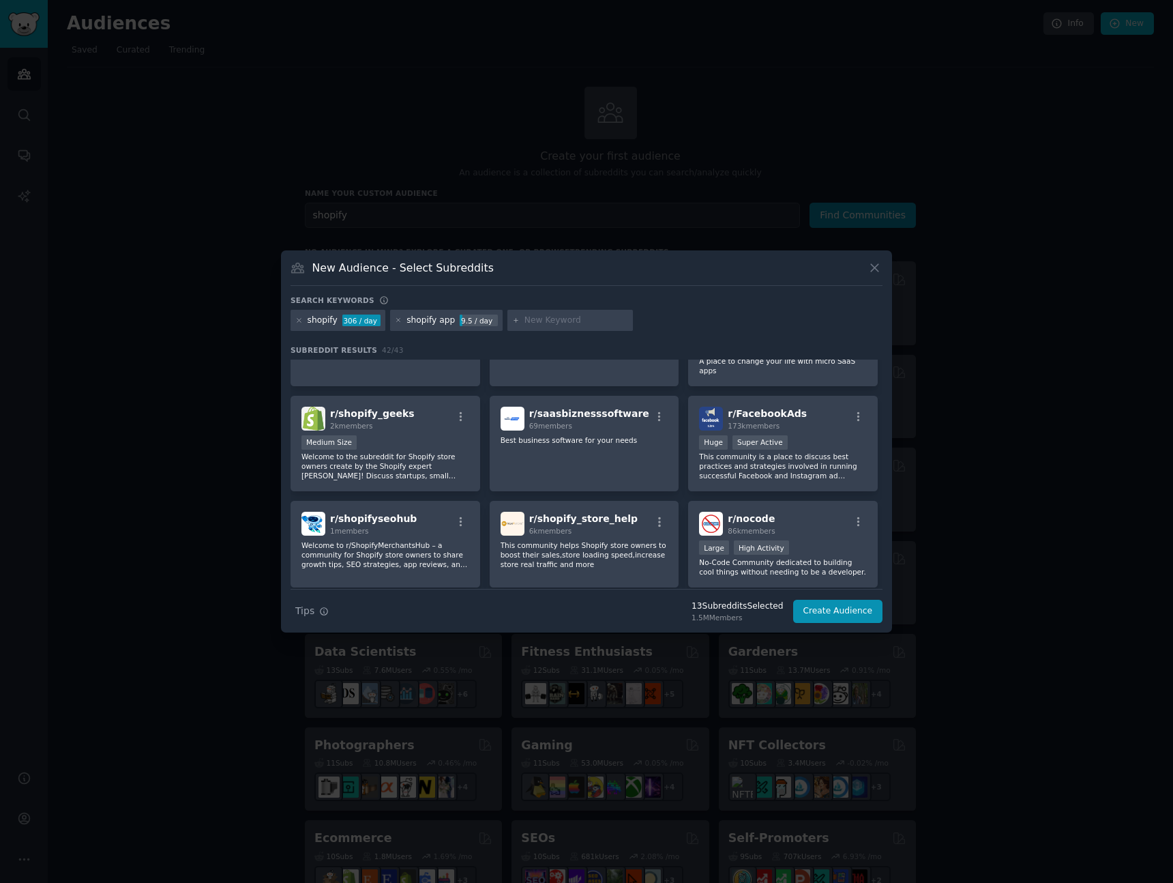
click at [454, 460] on p "Welcome to the subreddit for Shopify store owners create by the Shopify expert …" at bounding box center [385, 466] width 168 height 29
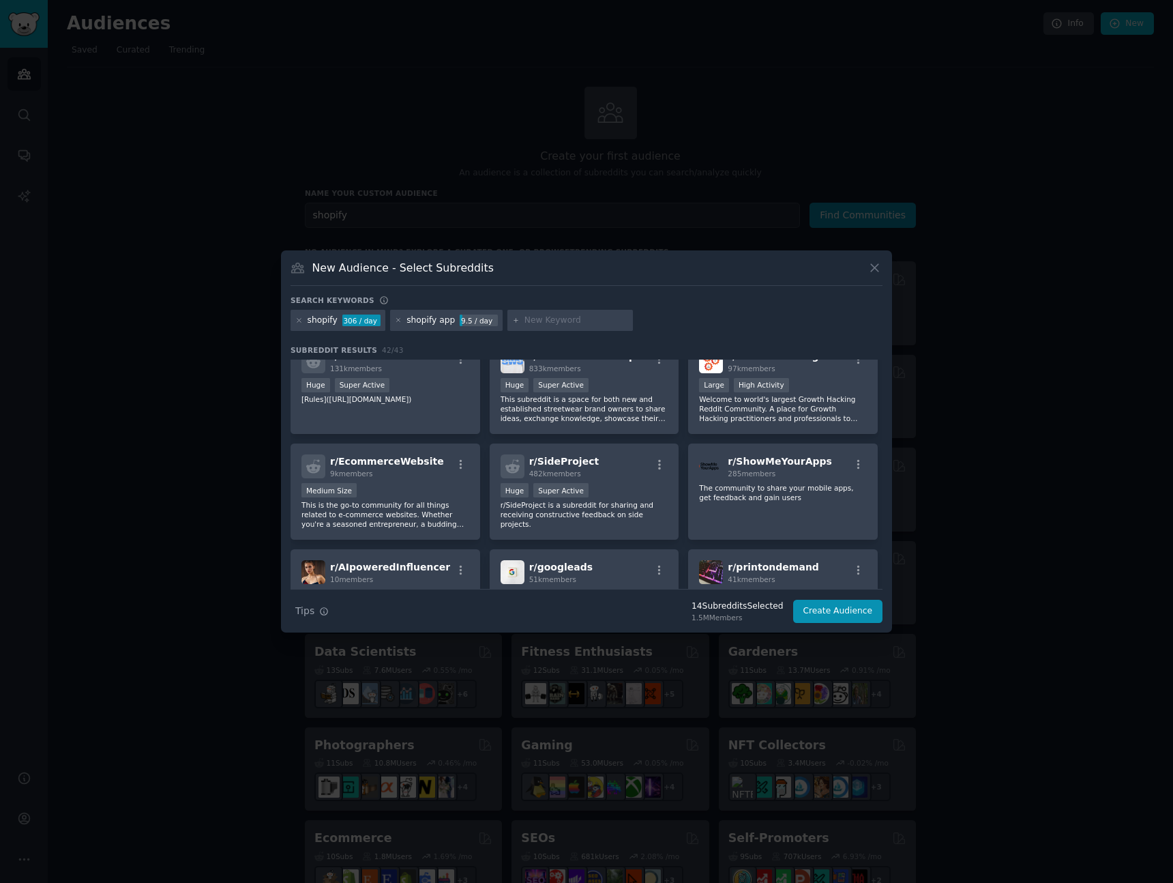
scroll to position [954, 0]
click at [825, 613] on button "Create Audience" at bounding box center [838, 611] width 90 height 23
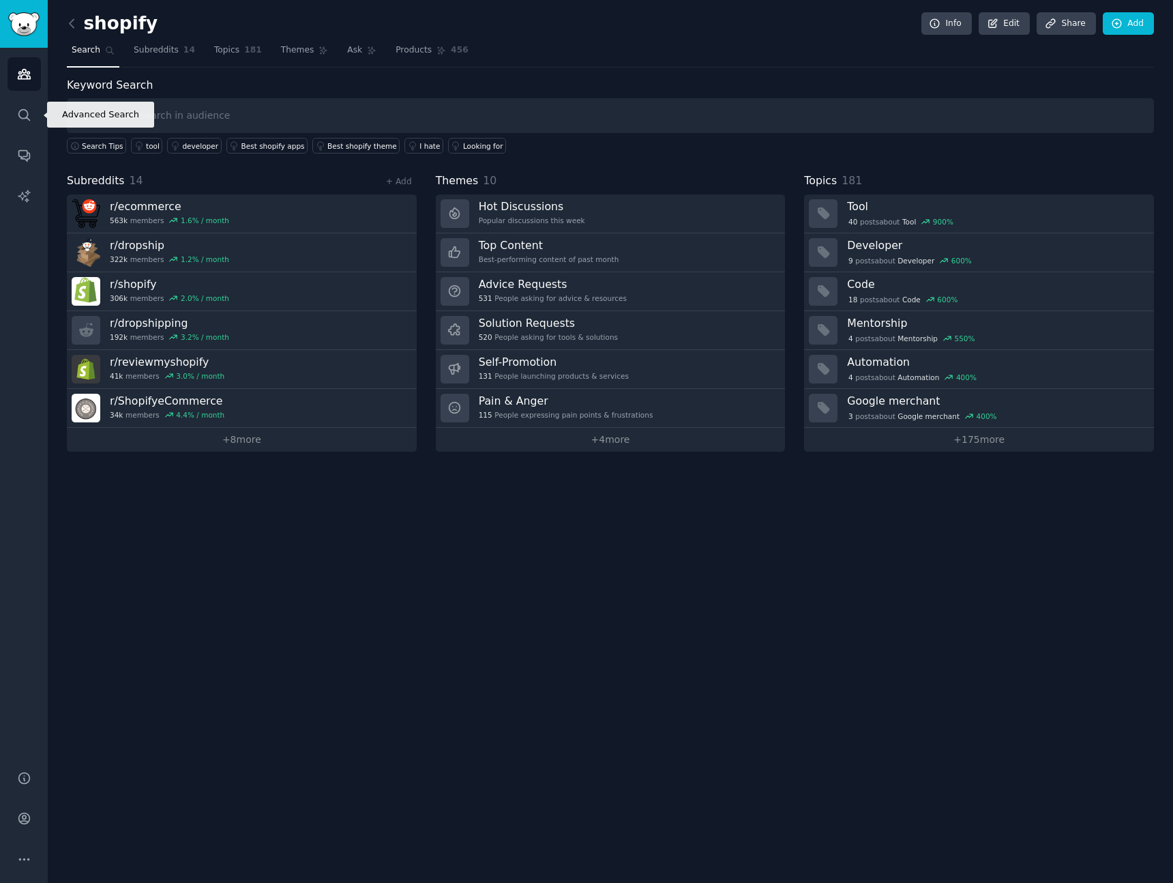
click at [36, 106] on link "Search" at bounding box center [24, 114] width 33 height 33
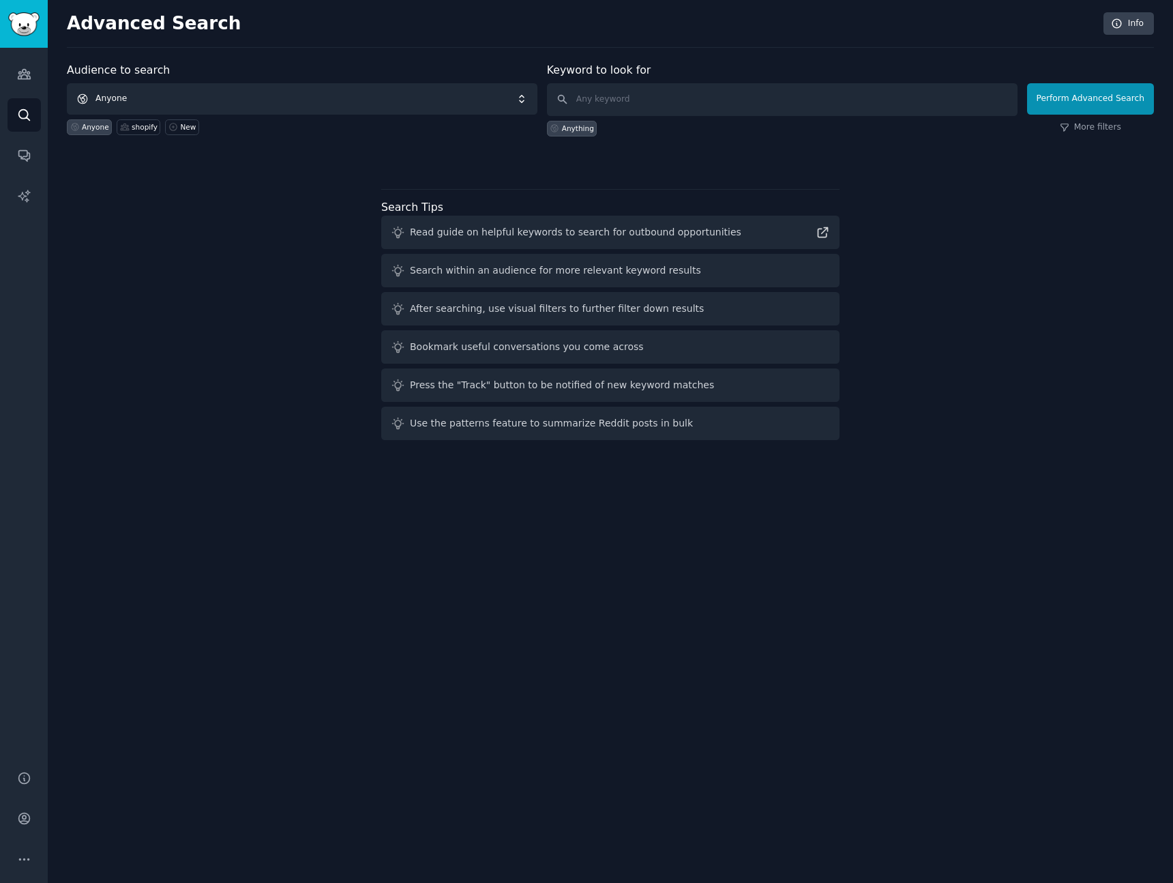
click at [228, 104] on span "Anyone" at bounding box center [302, 98] width 471 height 31
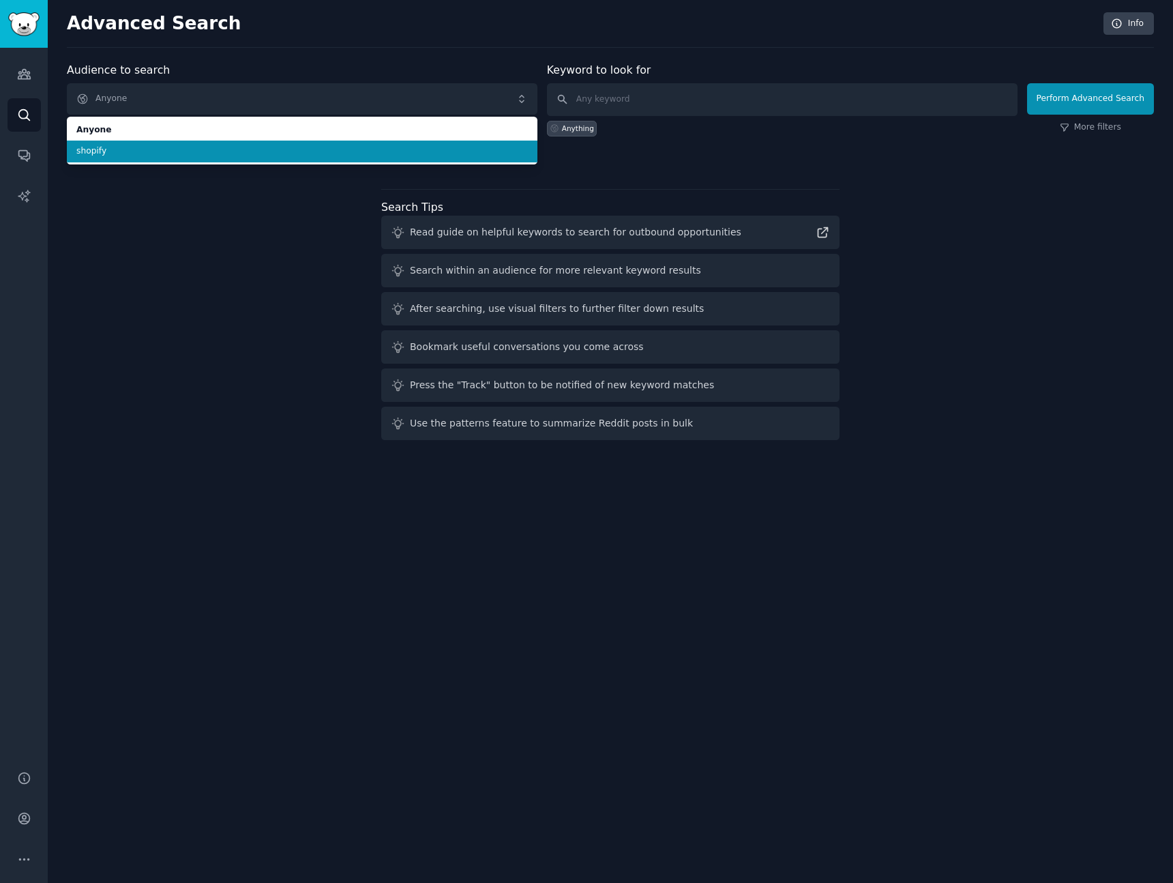
click at [201, 147] on span "shopify" at bounding box center [302, 151] width 452 height 12
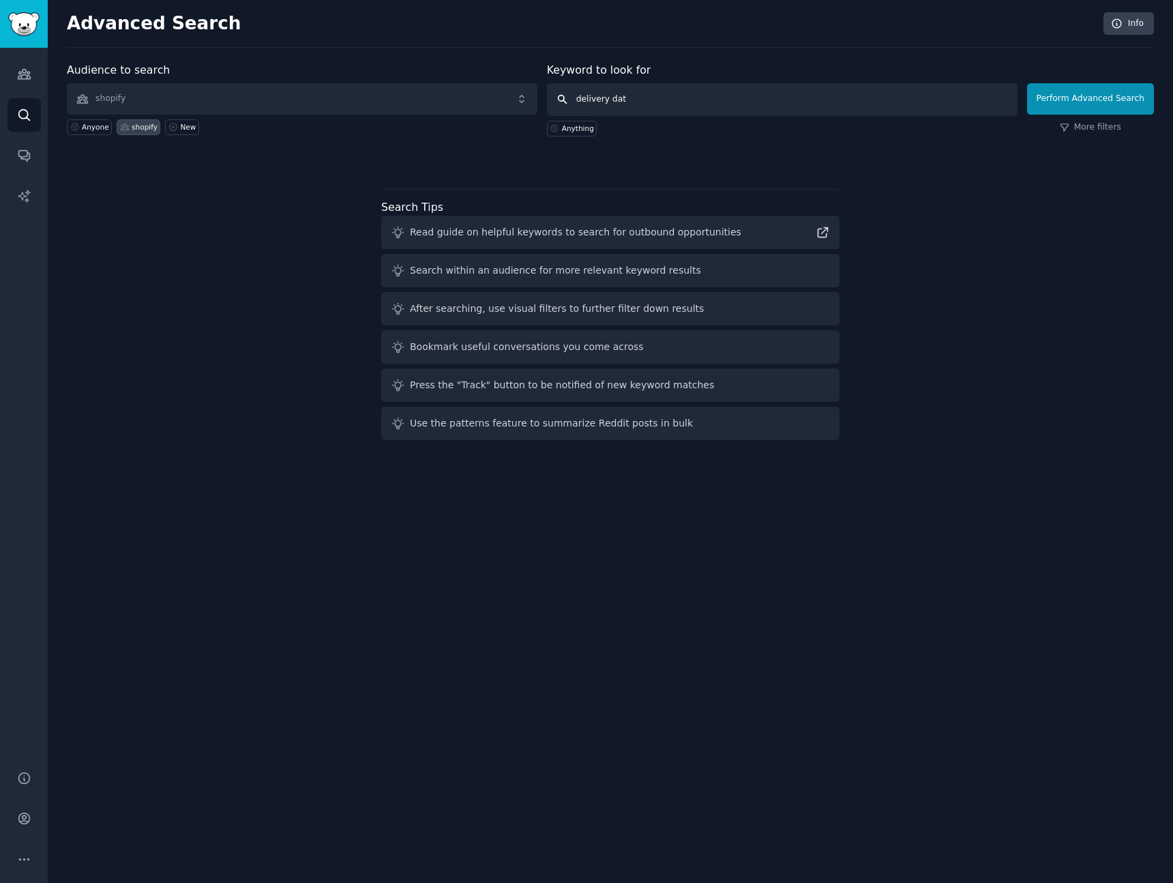
type input "delivery date"
click button "Perform Advanced Search" at bounding box center [1090, 98] width 127 height 31
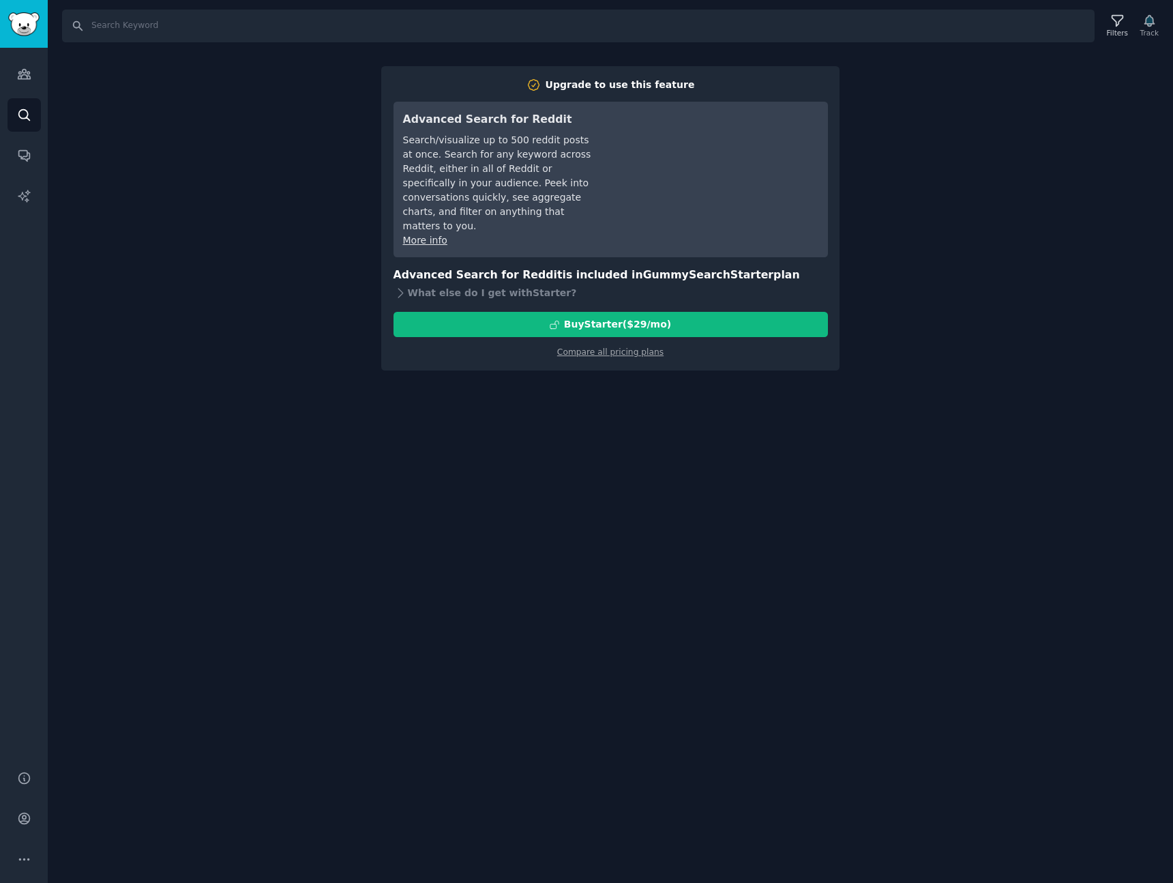
click at [636, 347] on link "Compare all pricing plans" at bounding box center [610, 352] width 106 height 10
